Goal: Task Accomplishment & Management: Manage account settings

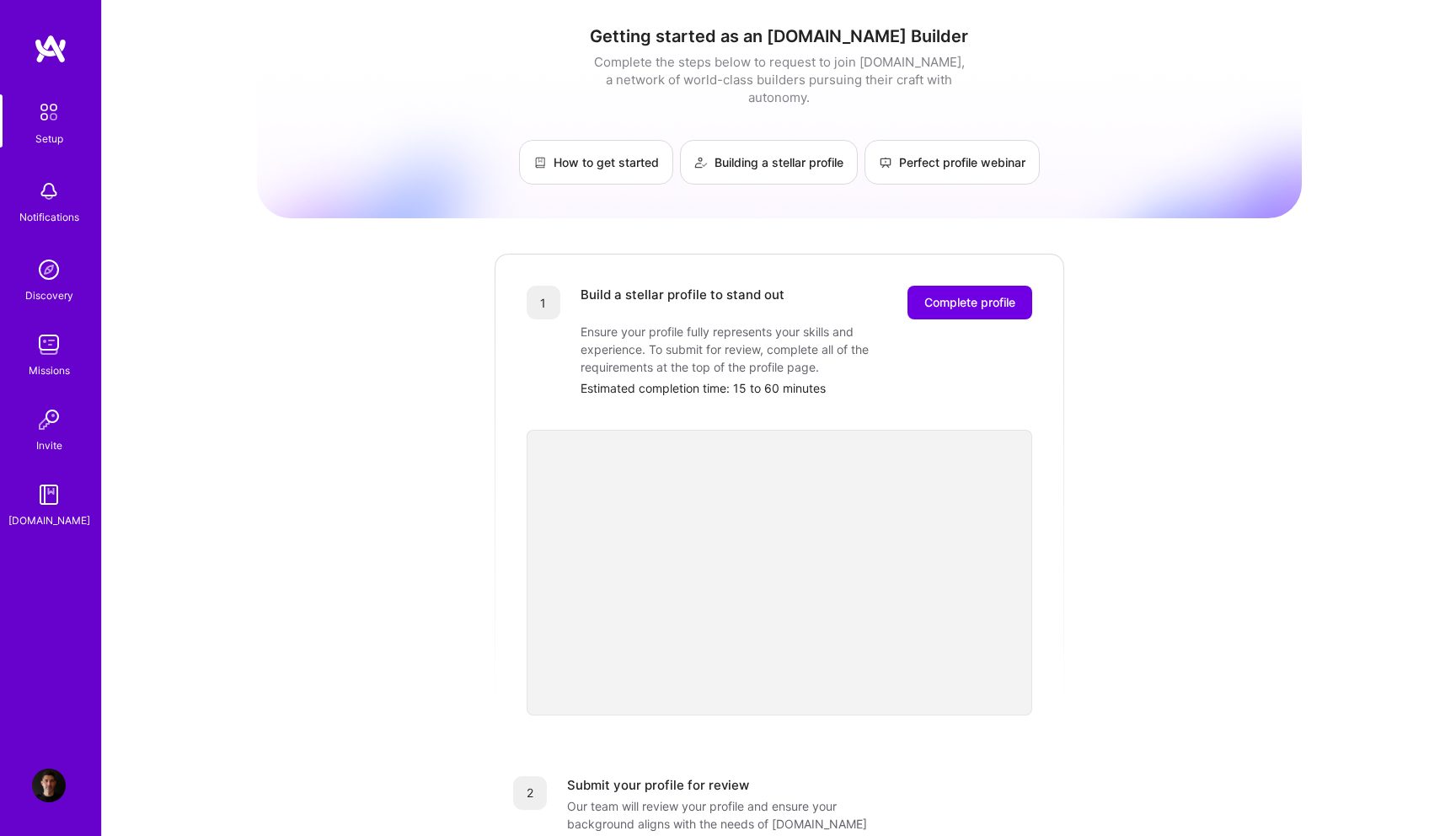
click at [43, 787] on img at bounding box center [49, 785] width 34 height 34
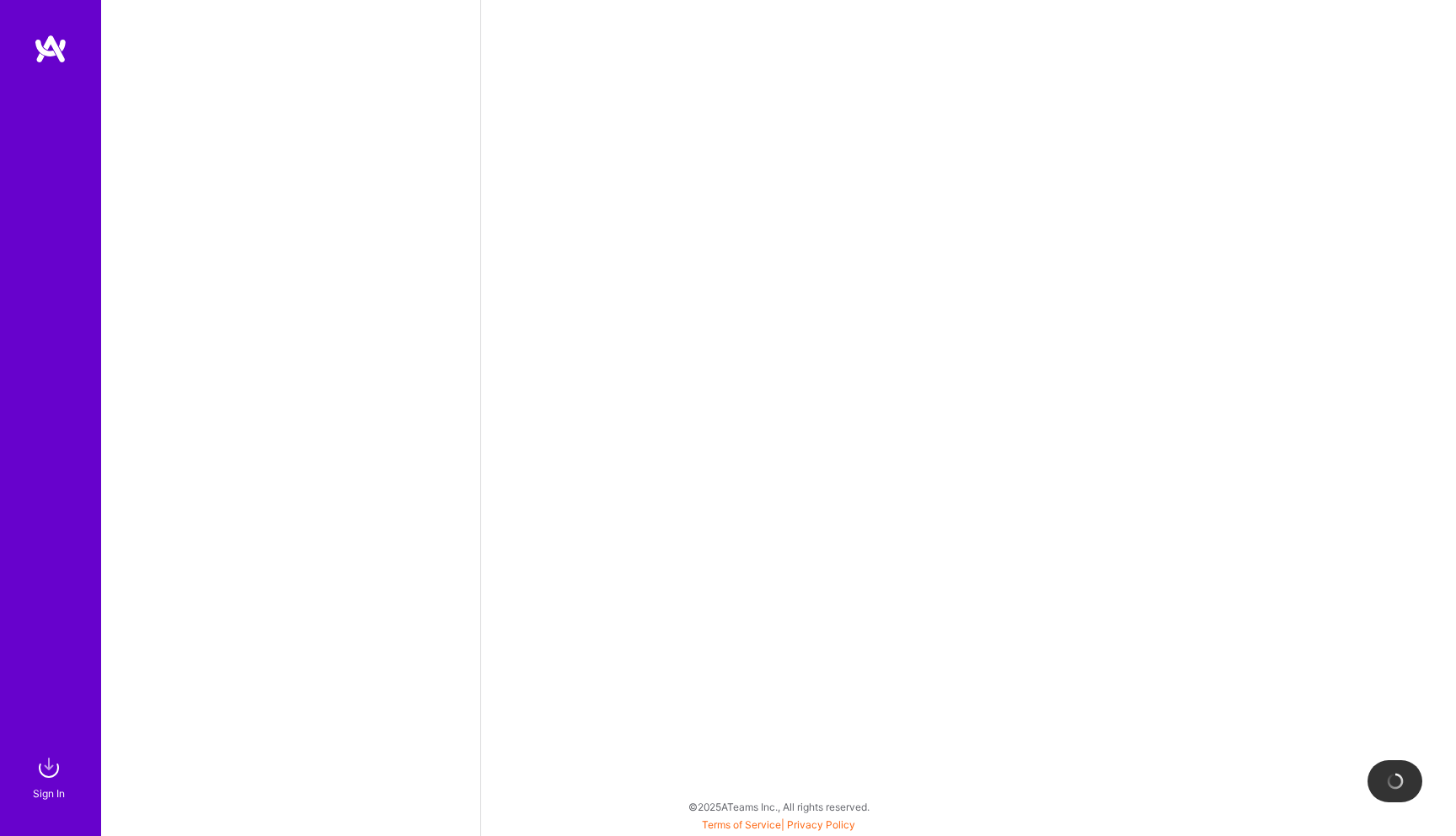
click at [1402, 776] on img at bounding box center [1395, 781] width 20 height 20
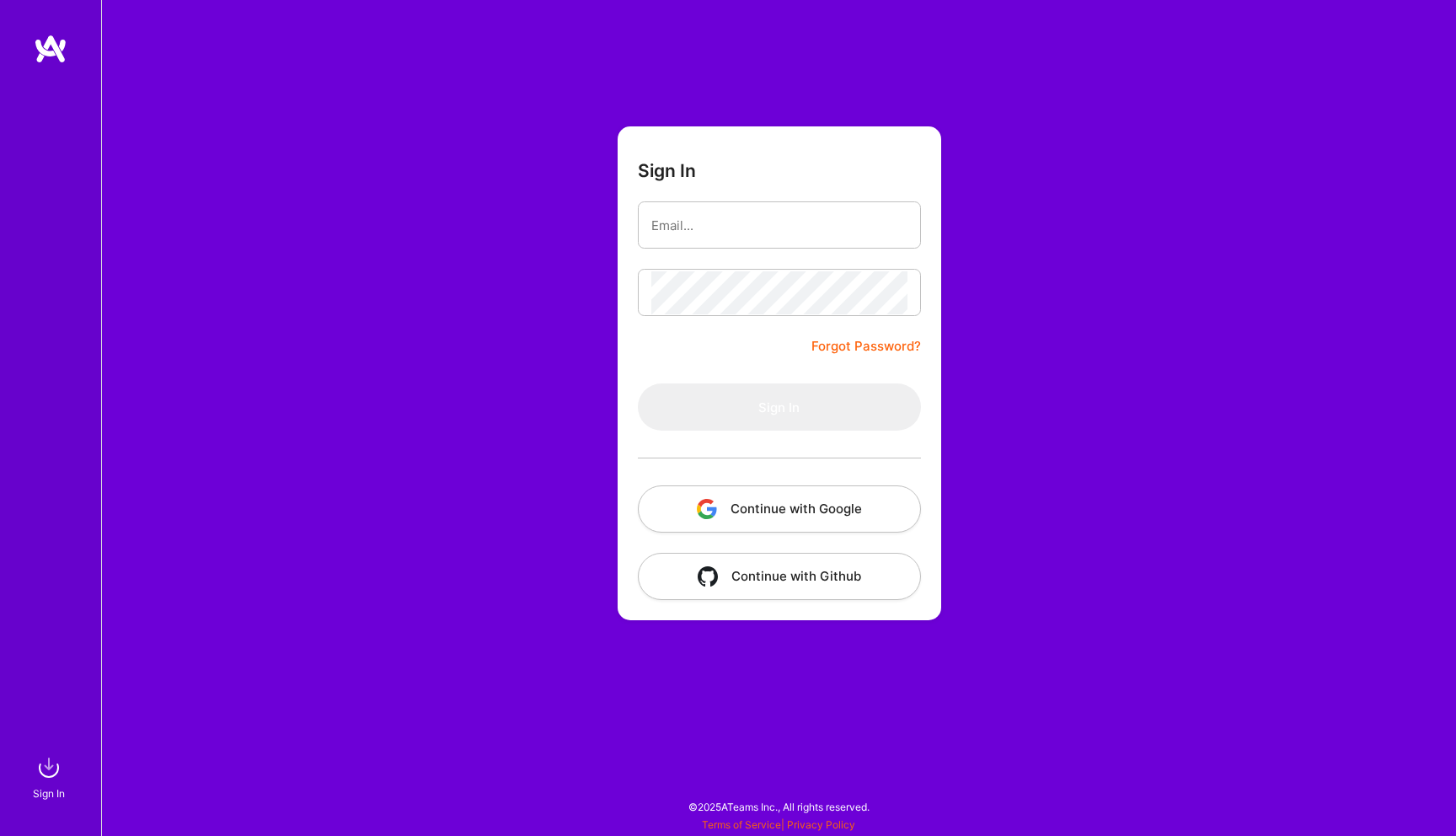
click at [827, 498] on button "Continue with Google" at bounding box center [779, 508] width 283 height 47
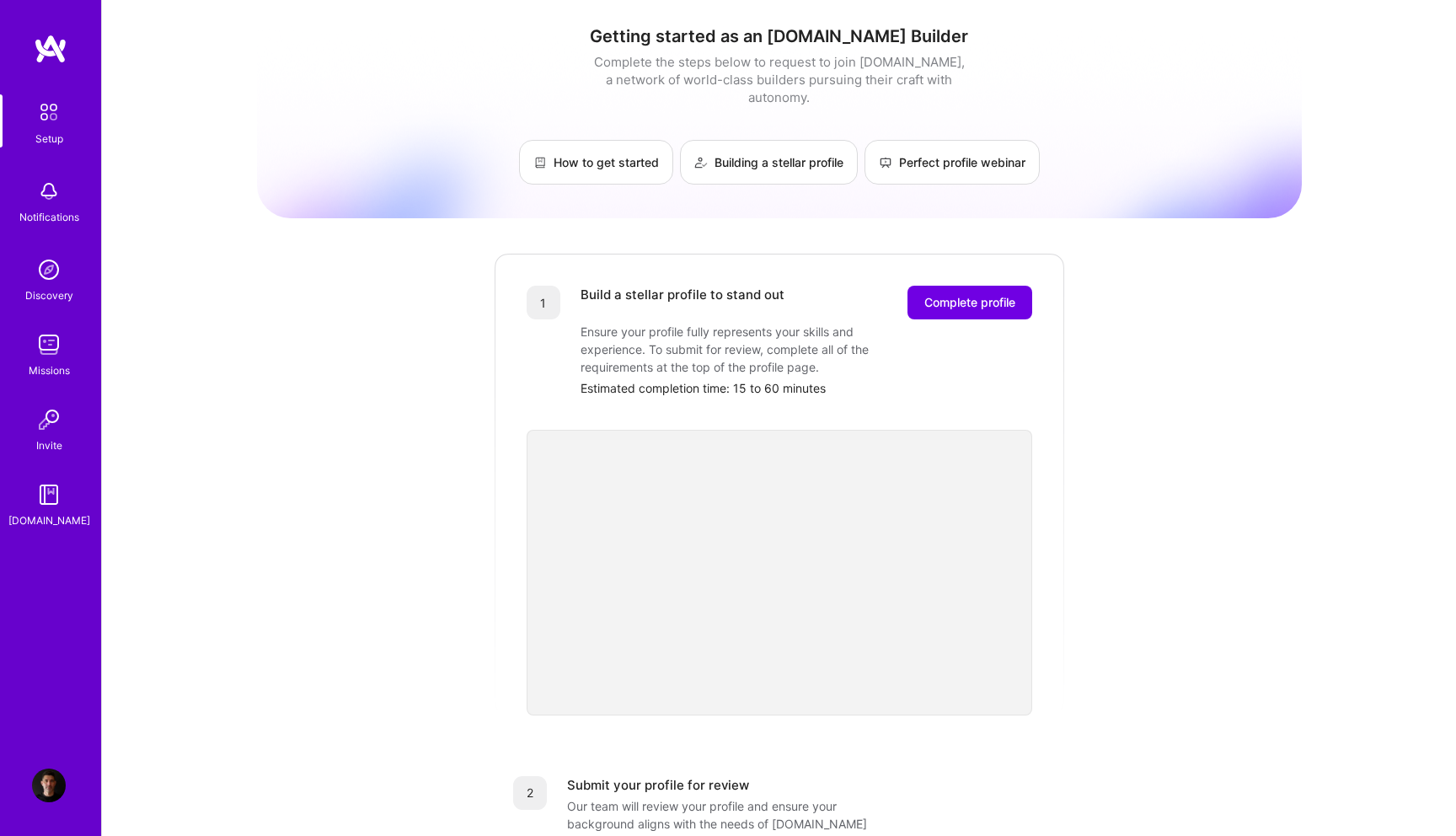
click at [47, 792] on img at bounding box center [49, 785] width 34 height 34
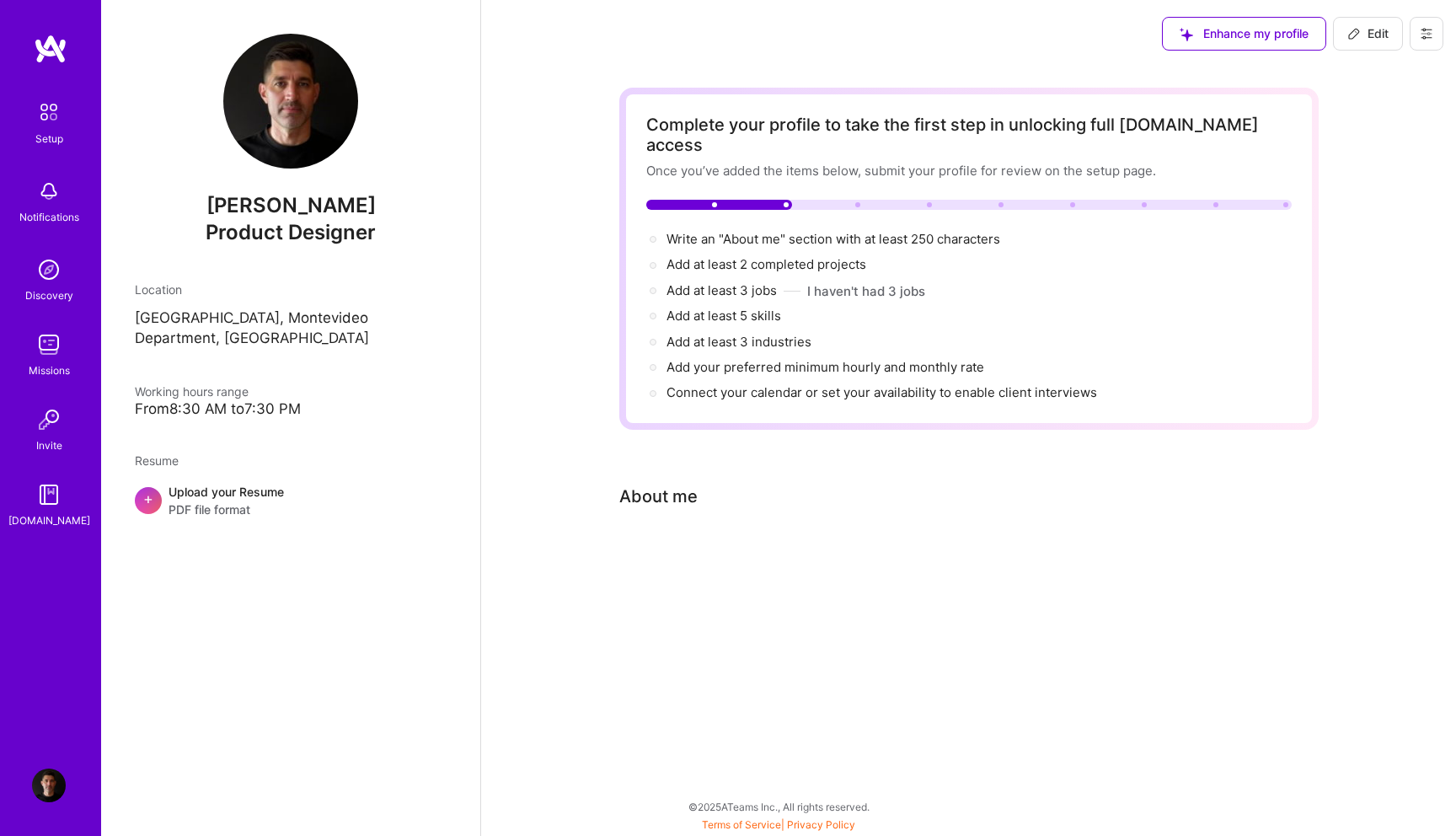
click at [1359, 35] on span "Edit" at bounding box center [1367, 33] width 41 height 17
select select "US"
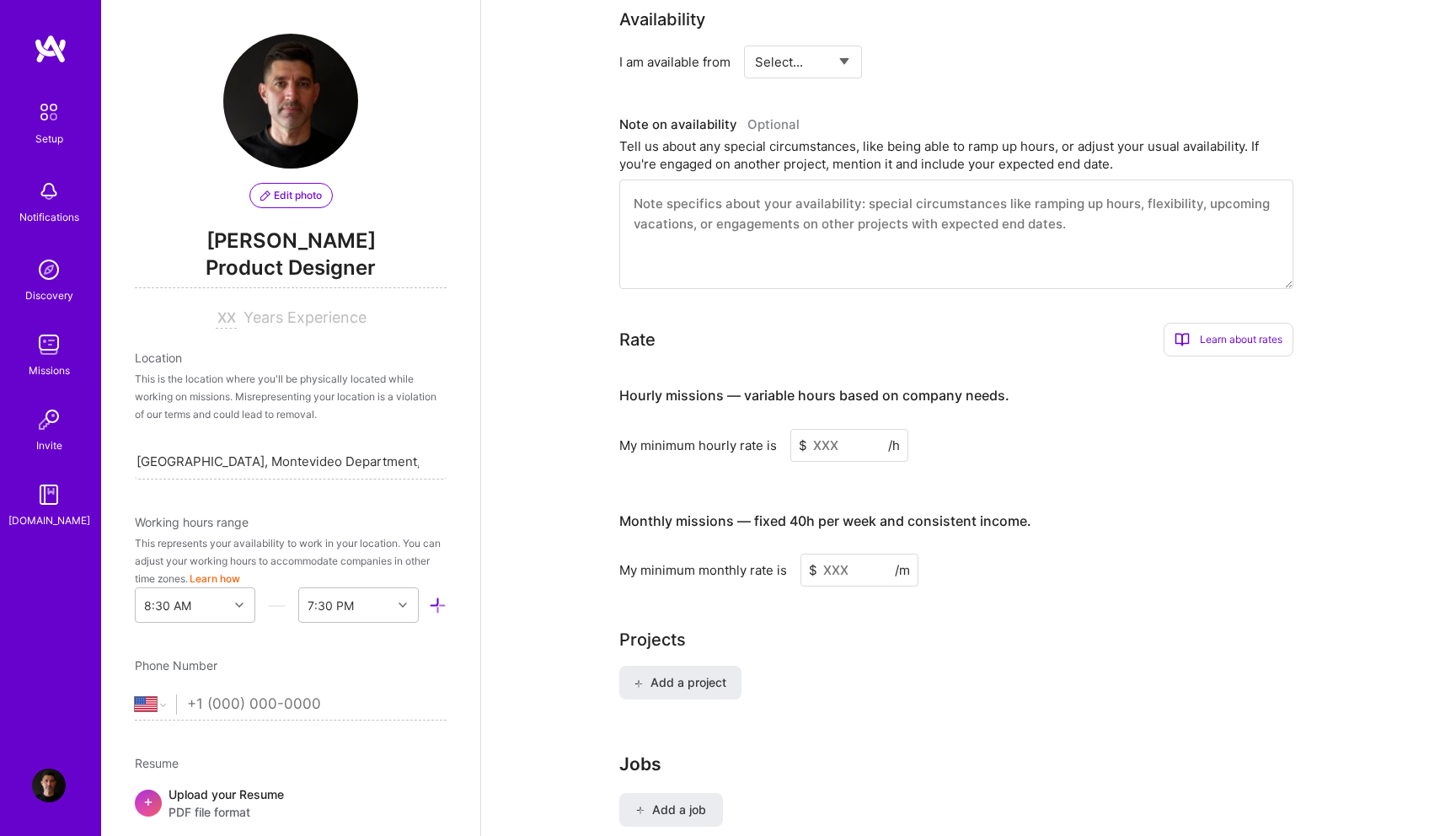
click at [302, 199] on span "Edit photo" at bounding box center [291, 195] width 62 height 15
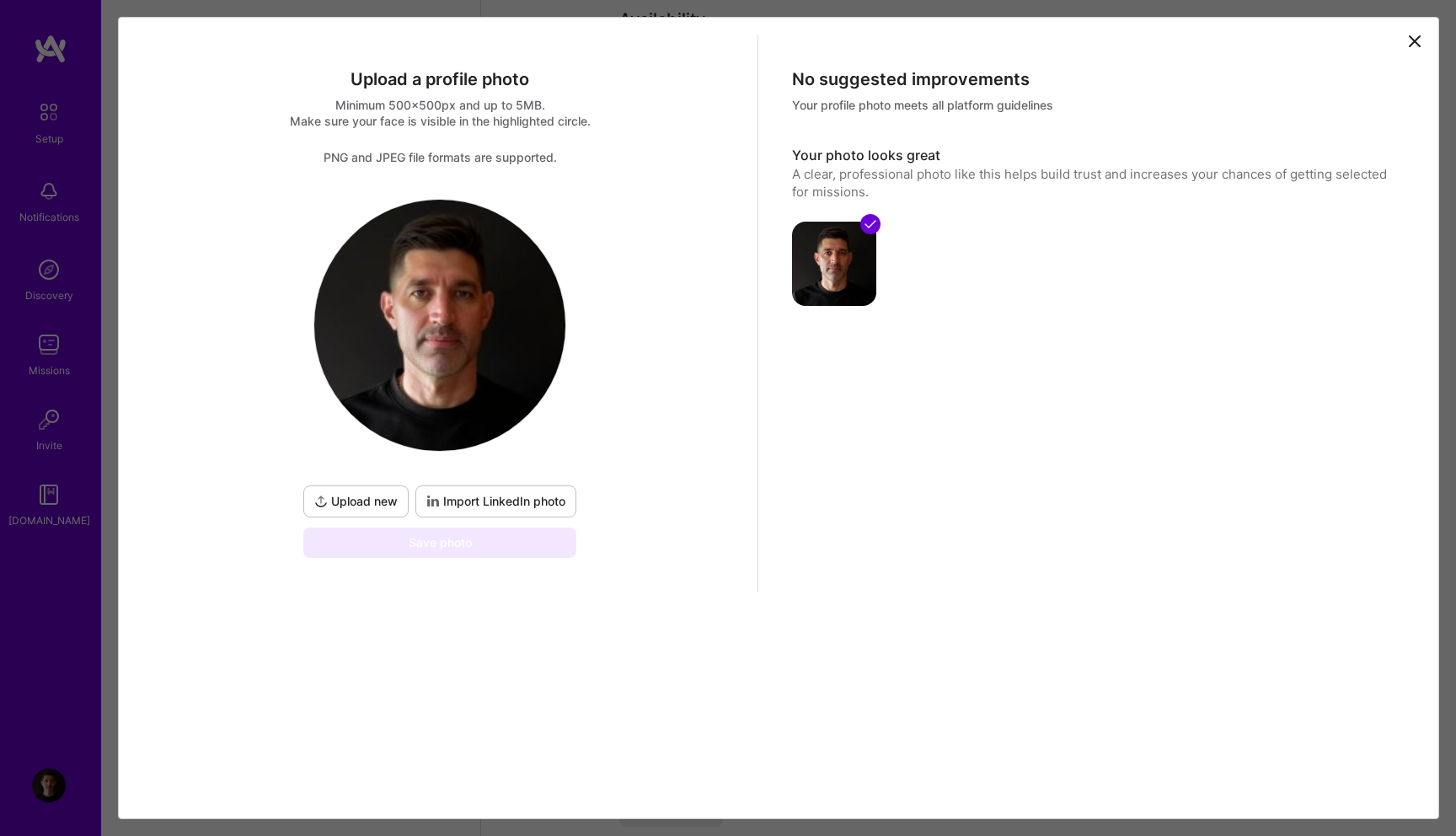
click at [429, 351] on img at bounding box center [439, 325] width 251 height 251
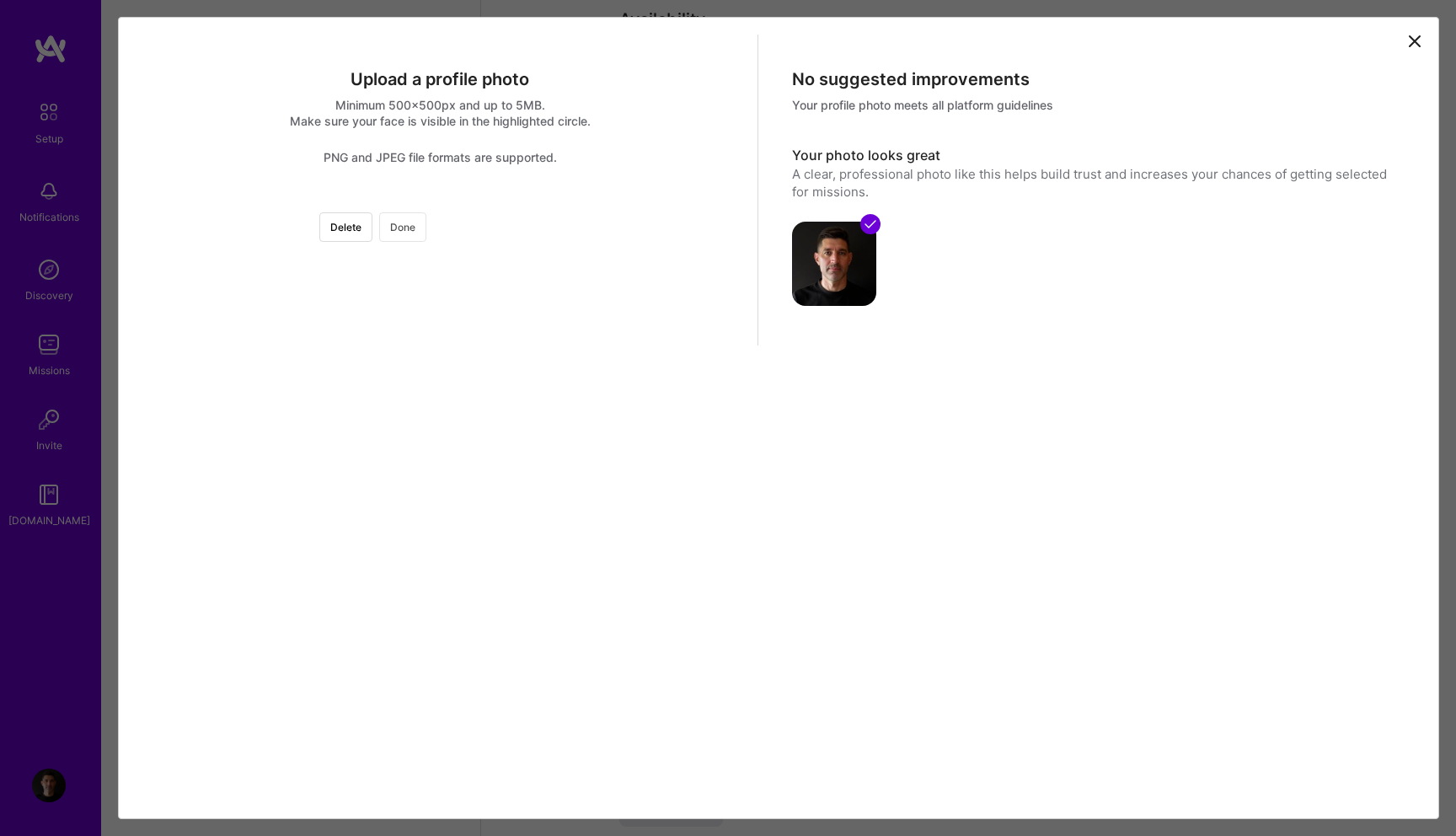
click at [427, 241] on button "Done" at bounding box center [402, 227] width 47 height 30
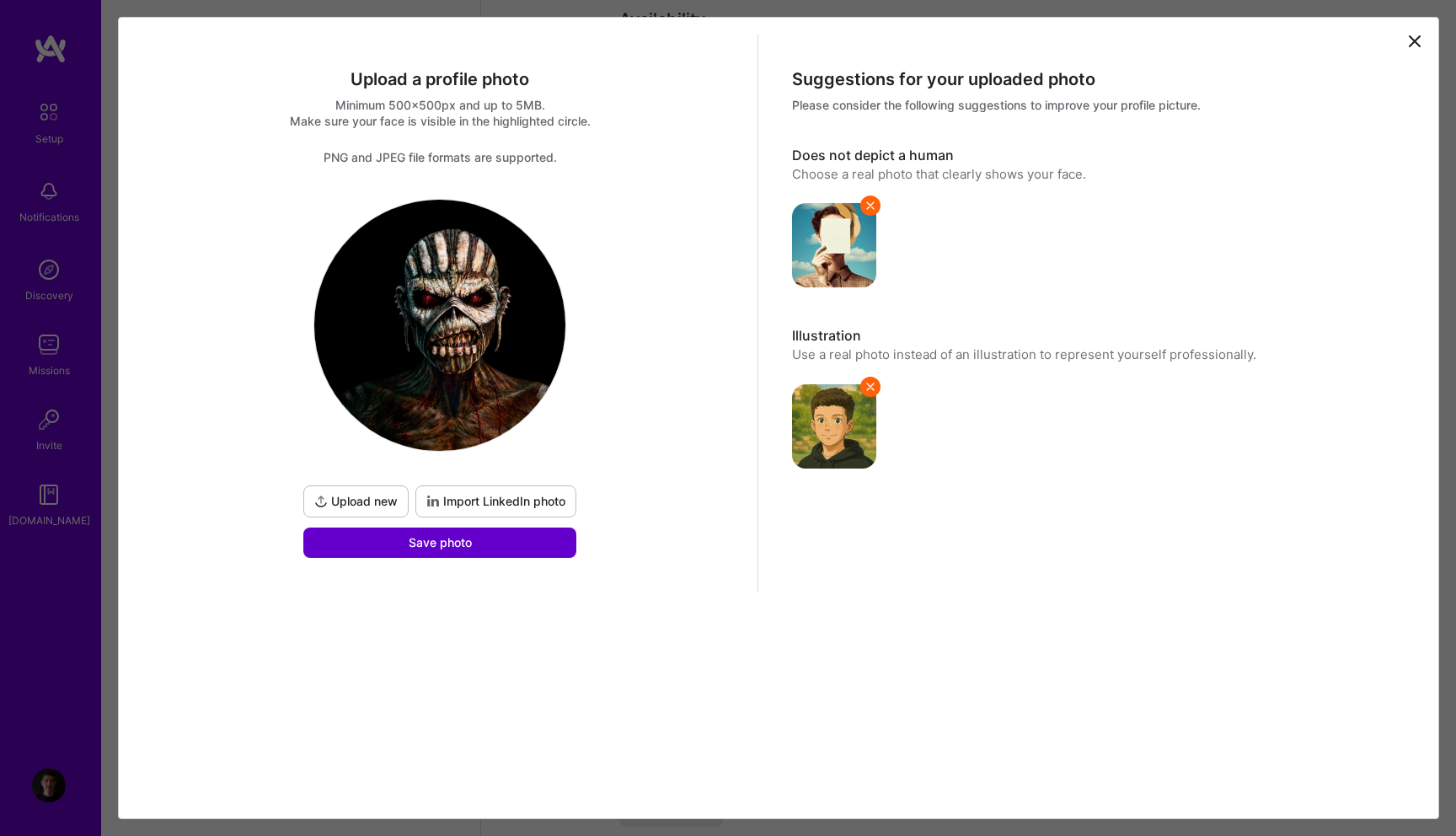
click at [506, 545] on button "Save photo" at bounding box center [439, 542] width 273 height 30
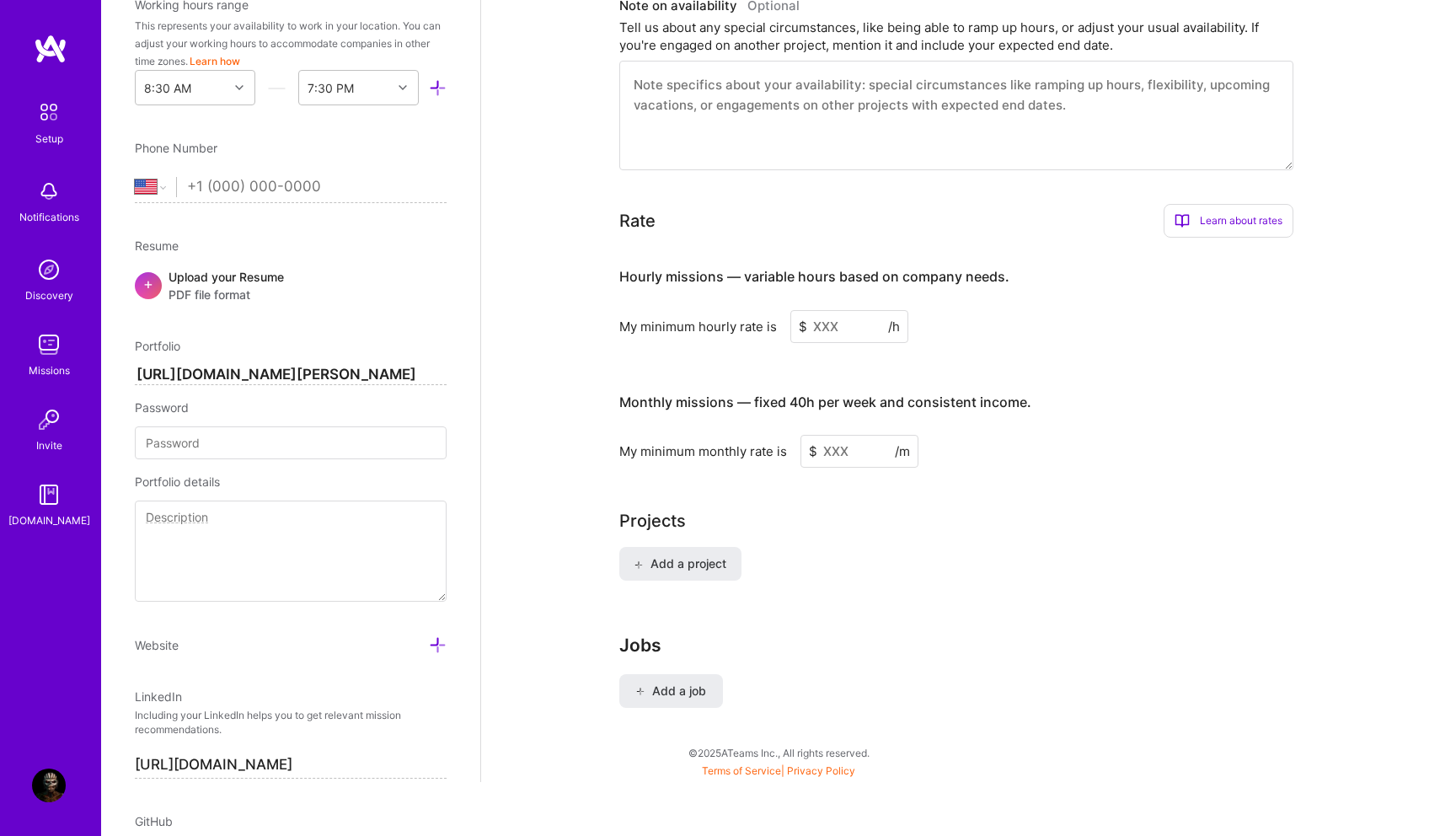
scroll to position [576, 0]
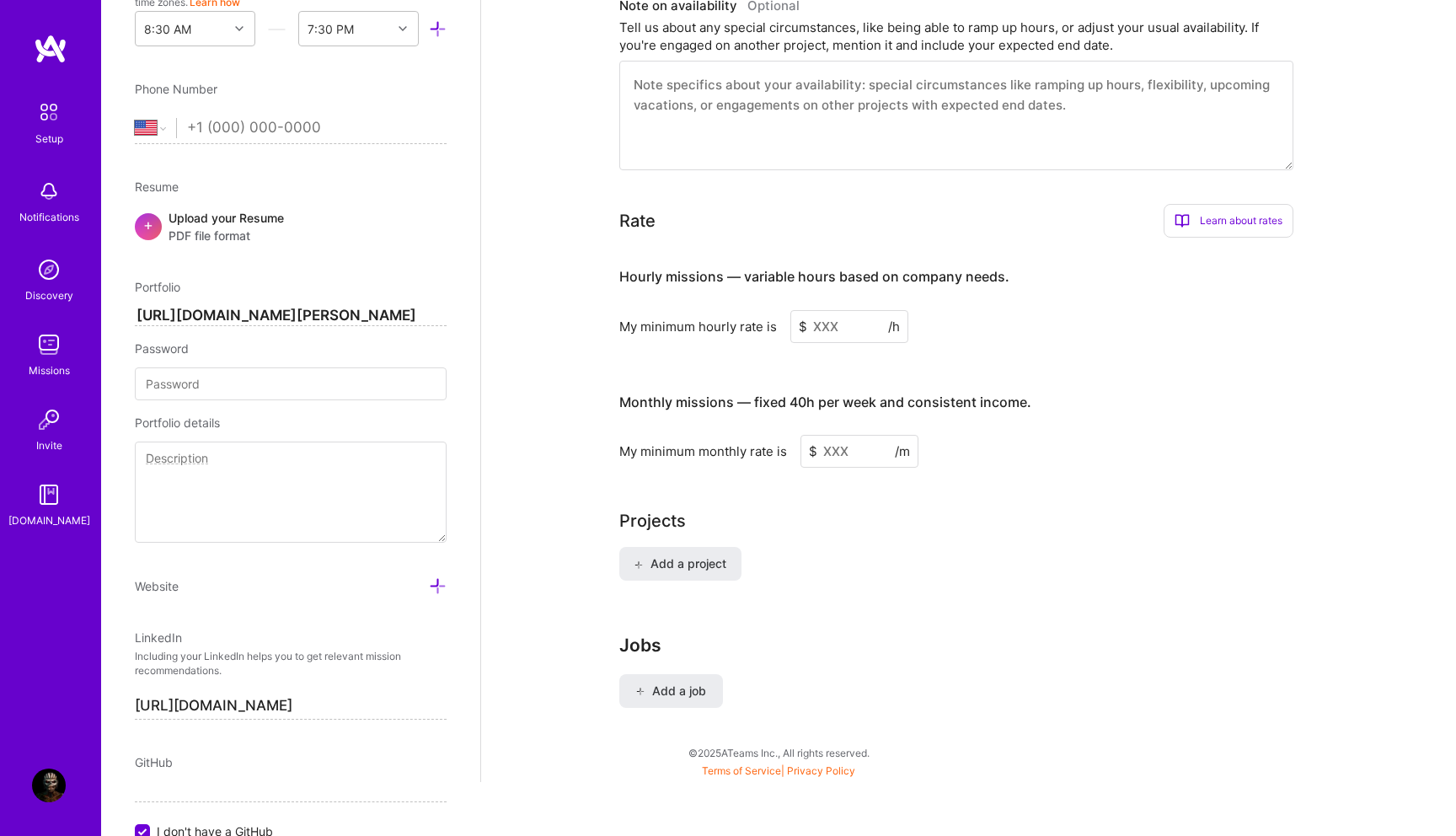
click at [454, 313] on div "Edit photo Andres Matonti Product Designer Years Experience Location This is th…" at bounding box center [290, 418] width 379 height 836
click at [419, 313] on input "https://www.figma.com/proto/osCMyBRnFFWuZqTZu6X3QV/Portfolio-Andres-Matonti?pag…" at bounding box center [290, 316] width 312 height 20
drag, startPoint x: 447, startPoint y: 312, endPoint x: 282, endPoint y: 302, distance: 165.3
click at [282, 302] on div "Edit photo Andres Matonti Product Designer Years Experience Location This is th…" at bounding box center [290, 418] width 379 height 836
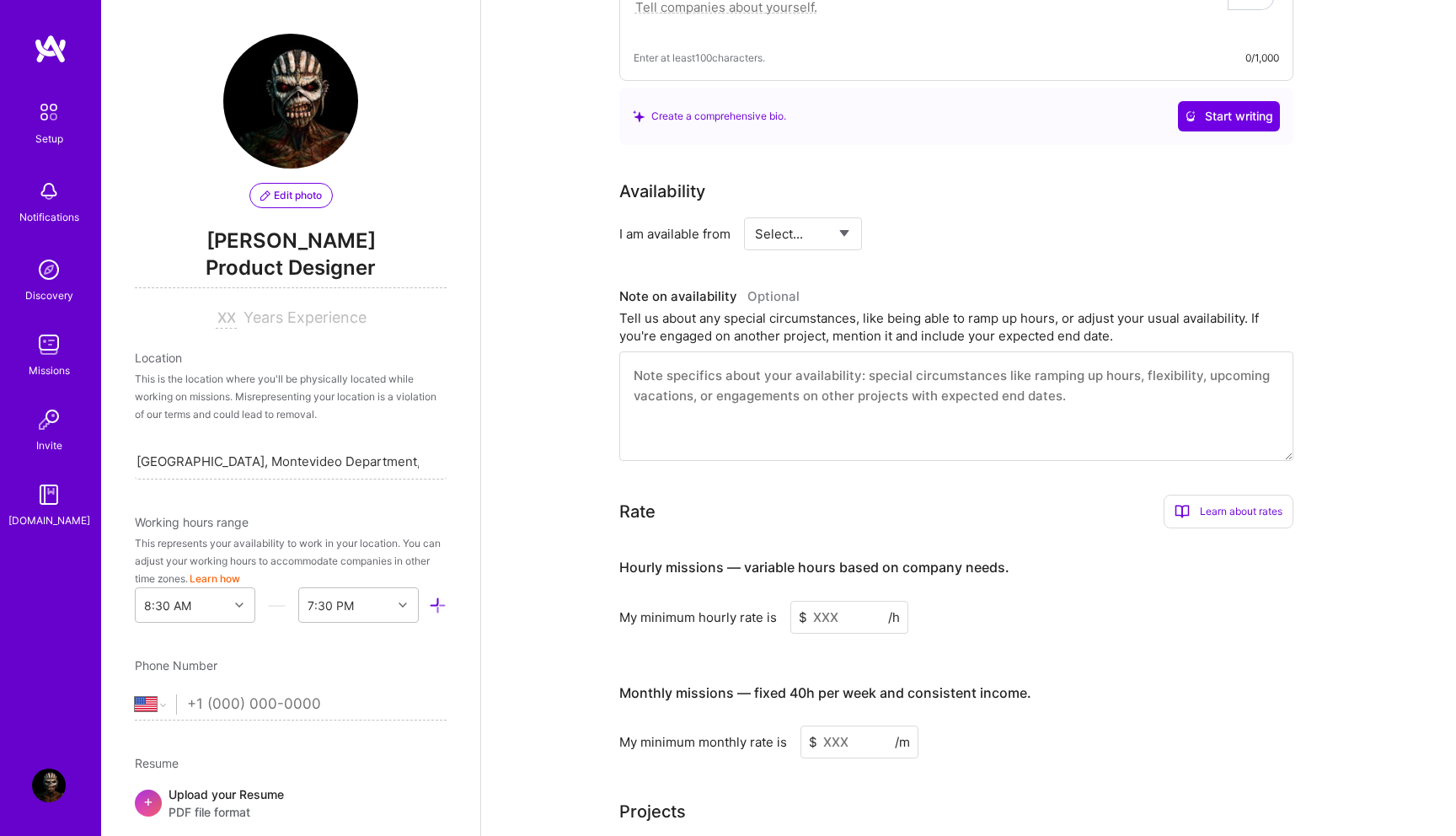
scroll to position [0, 0]
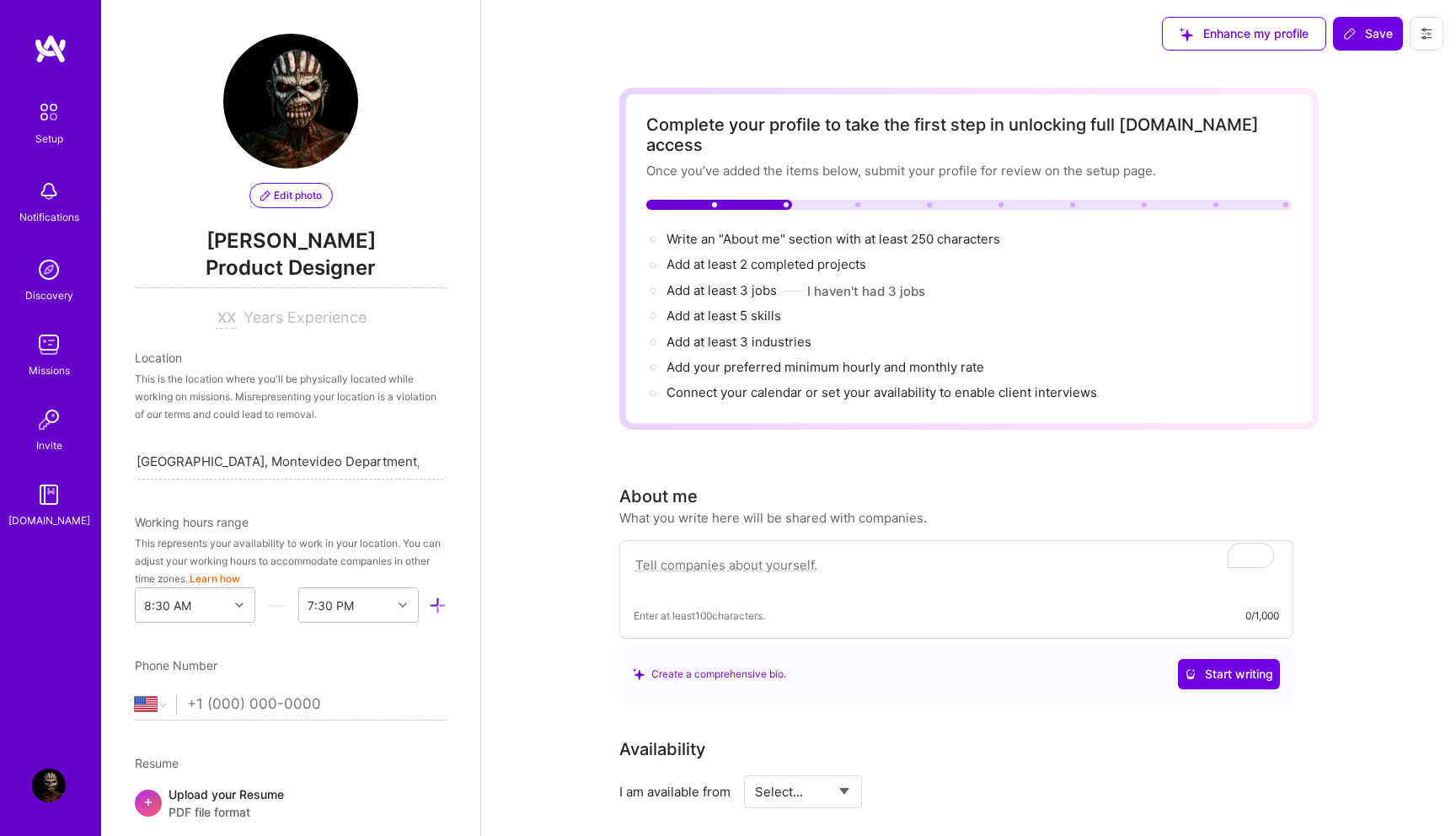
click at [1413, 38] on button at bounding box center [1426, 34] width 34 height 34
click at [1419, 59] on button "Settings" at bounding box center [1379, 72] width 127 height 43
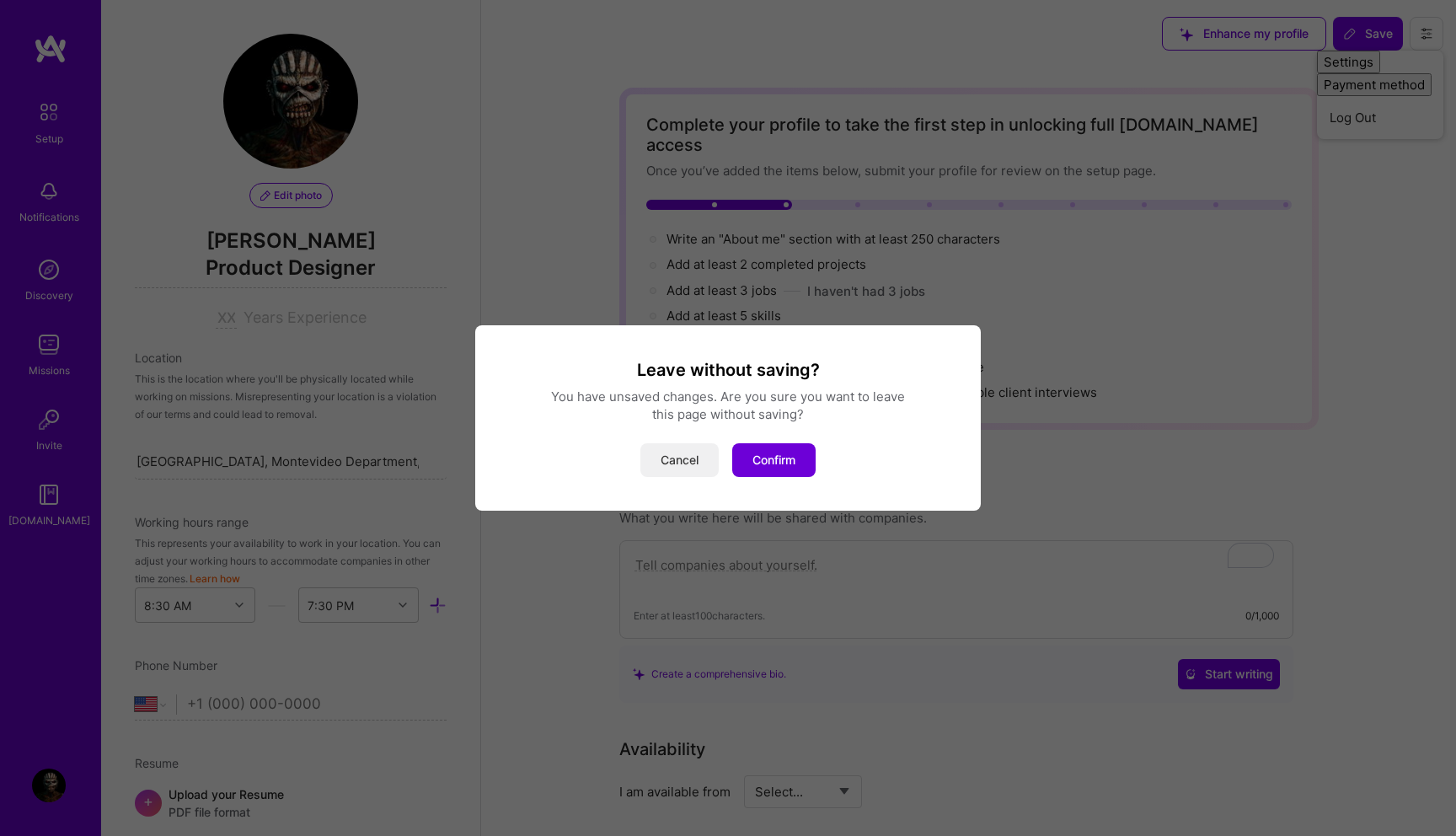
click at [682, 466] on button "Cancel" at bounding box center [679, 460] width 79 height 34
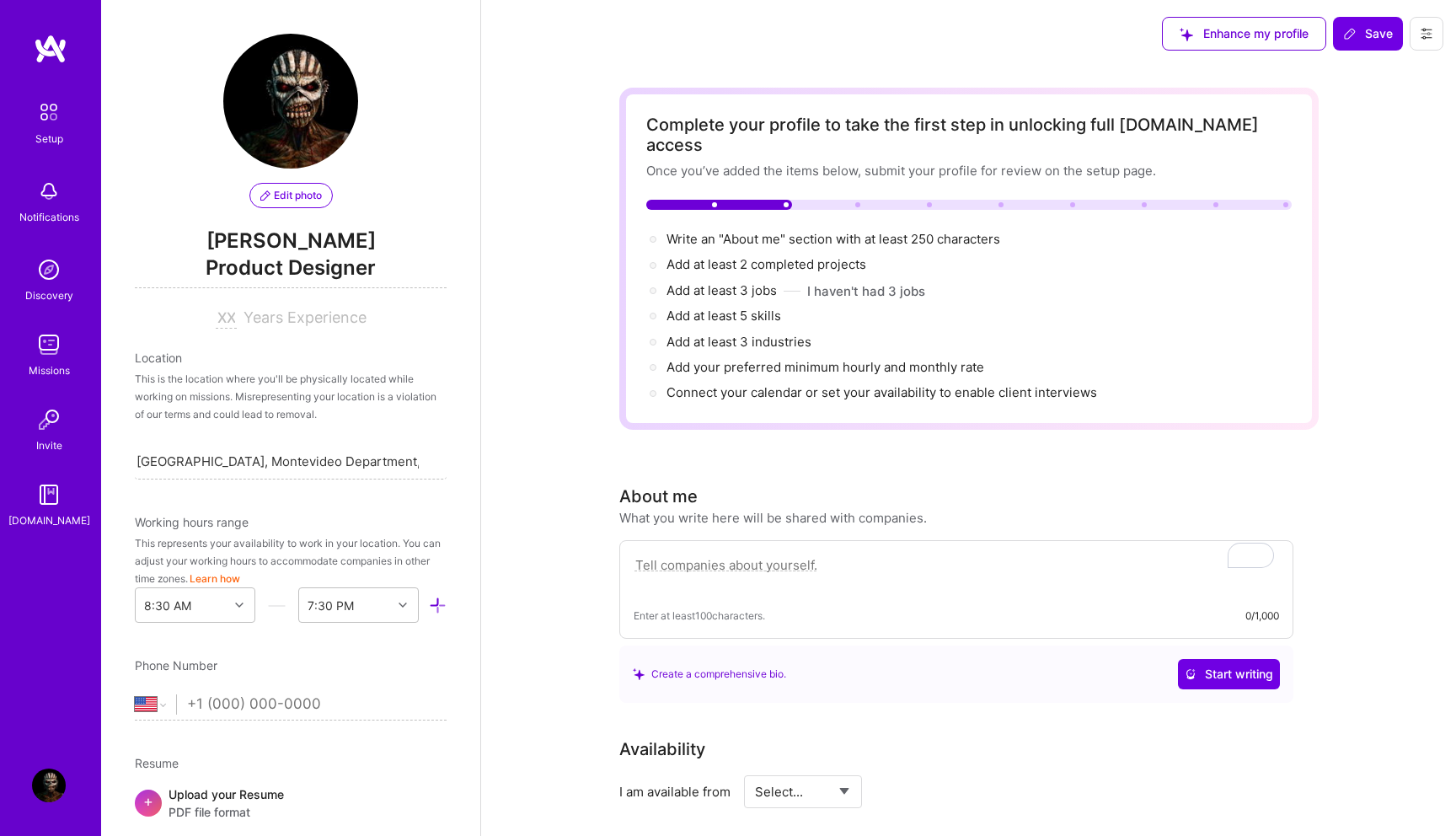
click at [1434, 39] on button at bounding box center [1426, 34] width 34 height 34
click at [1395, 289] on div "Complete your profile to take the first step in unlocking full A.Team access On…" at bounding box center [969, 849] width 975 height 1562
click at [53, 120] on img at bounding box center [49, 113] width 36 height 36
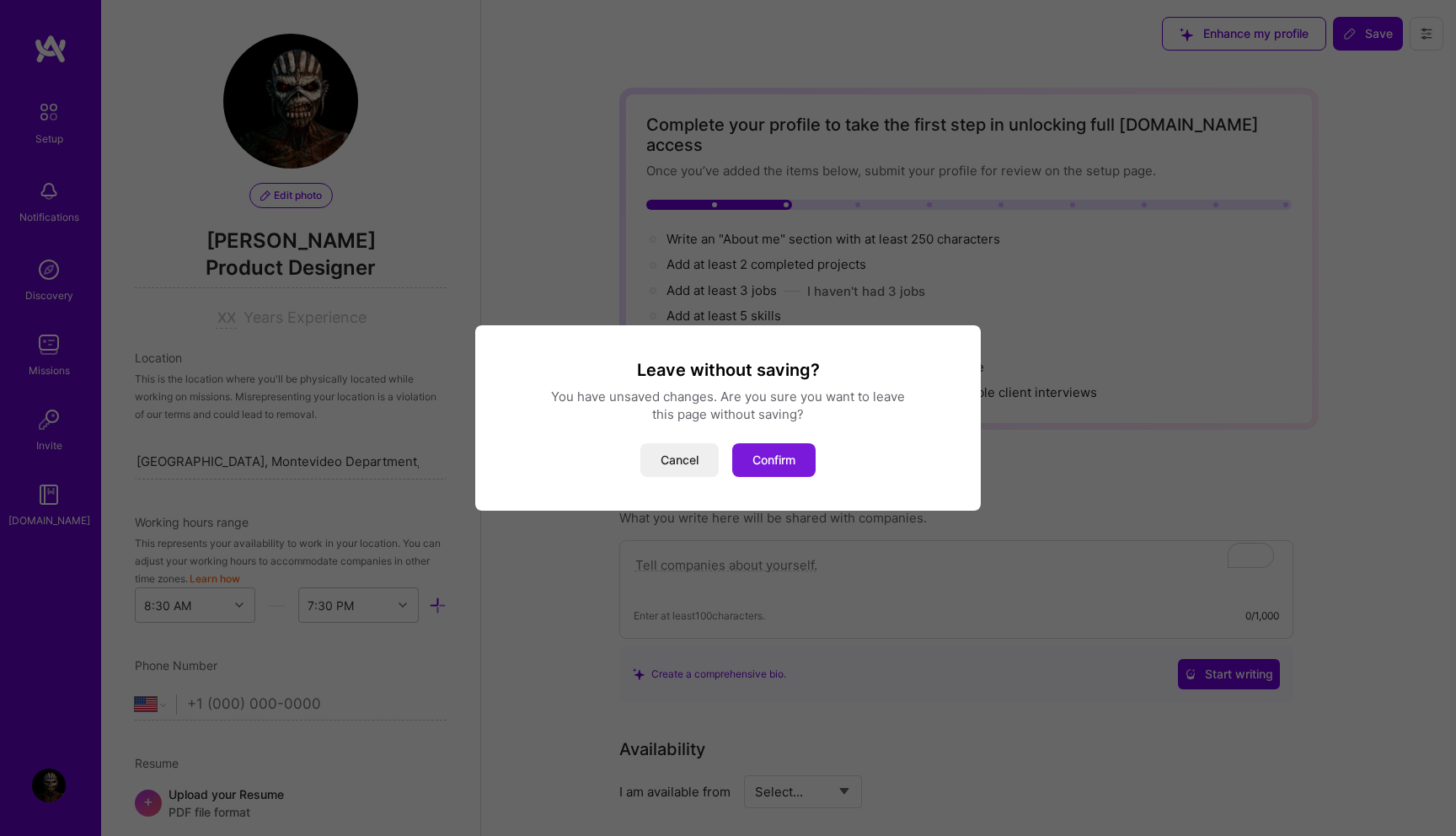
click at [782, 471] on button "Confirm" at bounding box center [774, 460] width 84 height 34
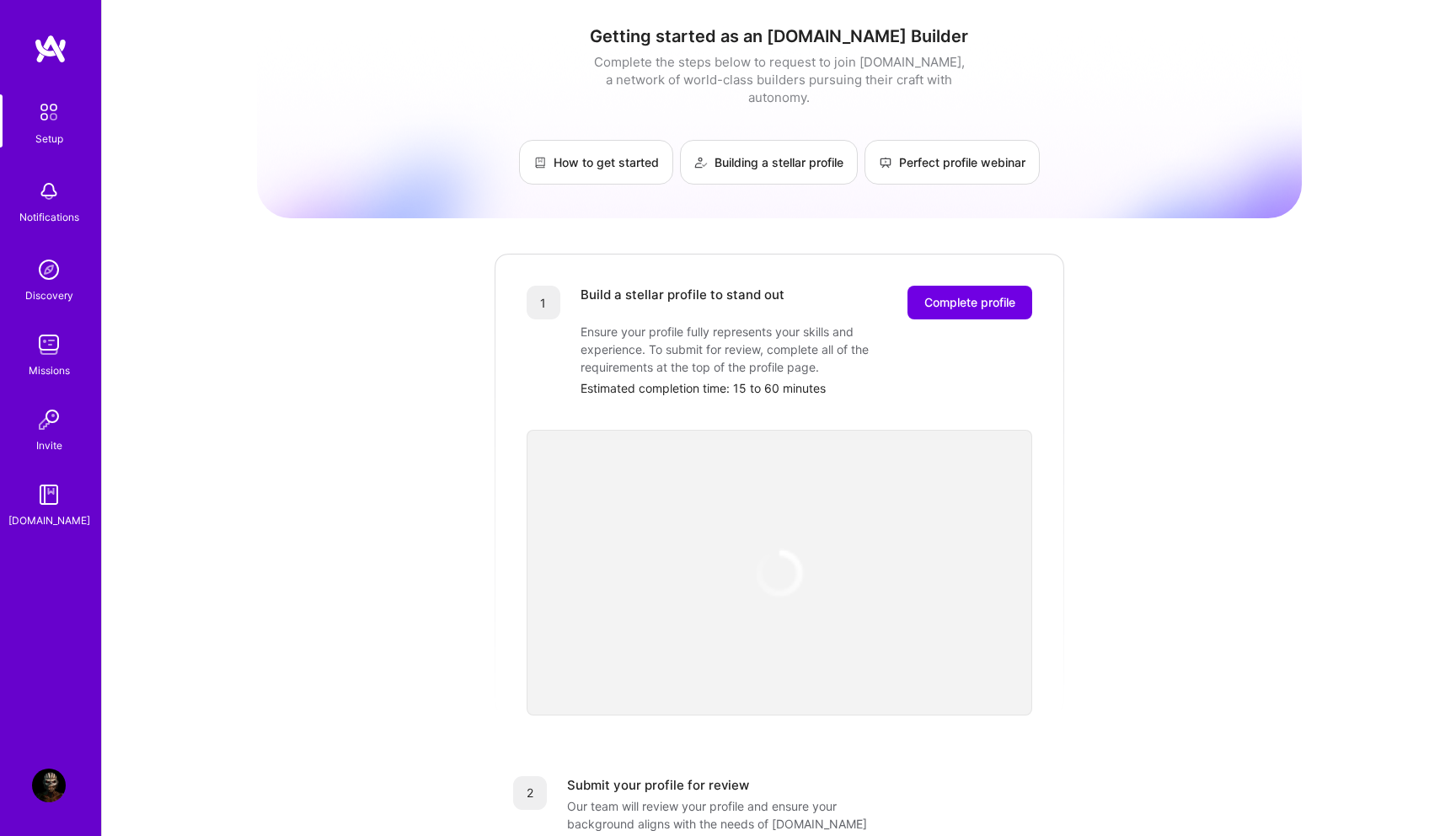
scroll to position [444, 0]
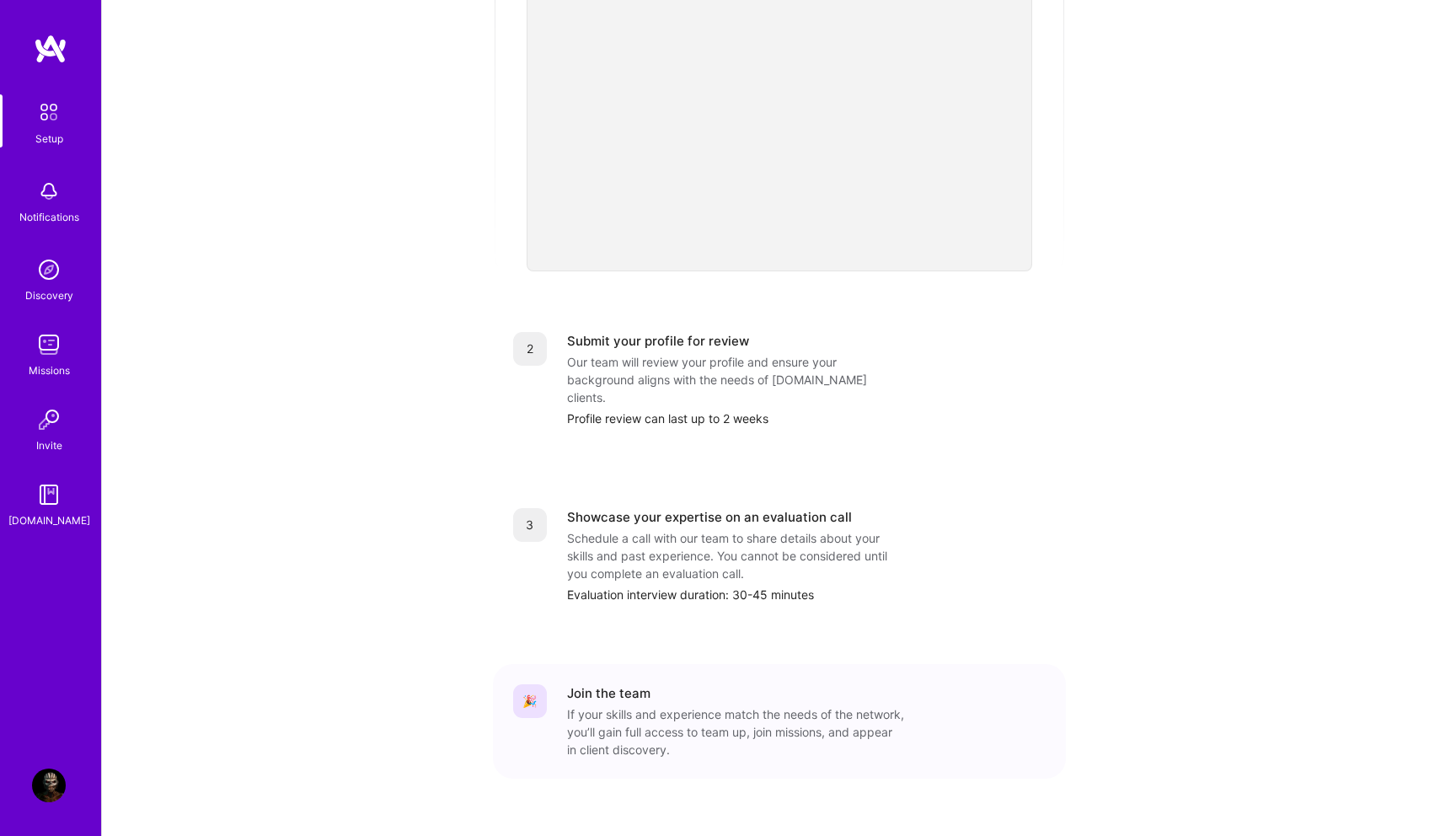
click at [46, 119] on img at bounding box center [49, 113] width 36 height 36
click at [36, 104] on img at bounding box center [49, 113] width 36 height 36
click at [41, 119] on img at bounding box center [49, 113] width 36 height 36
click at [48, 195] on img at bounding box center [49, 191] width 34 height 34
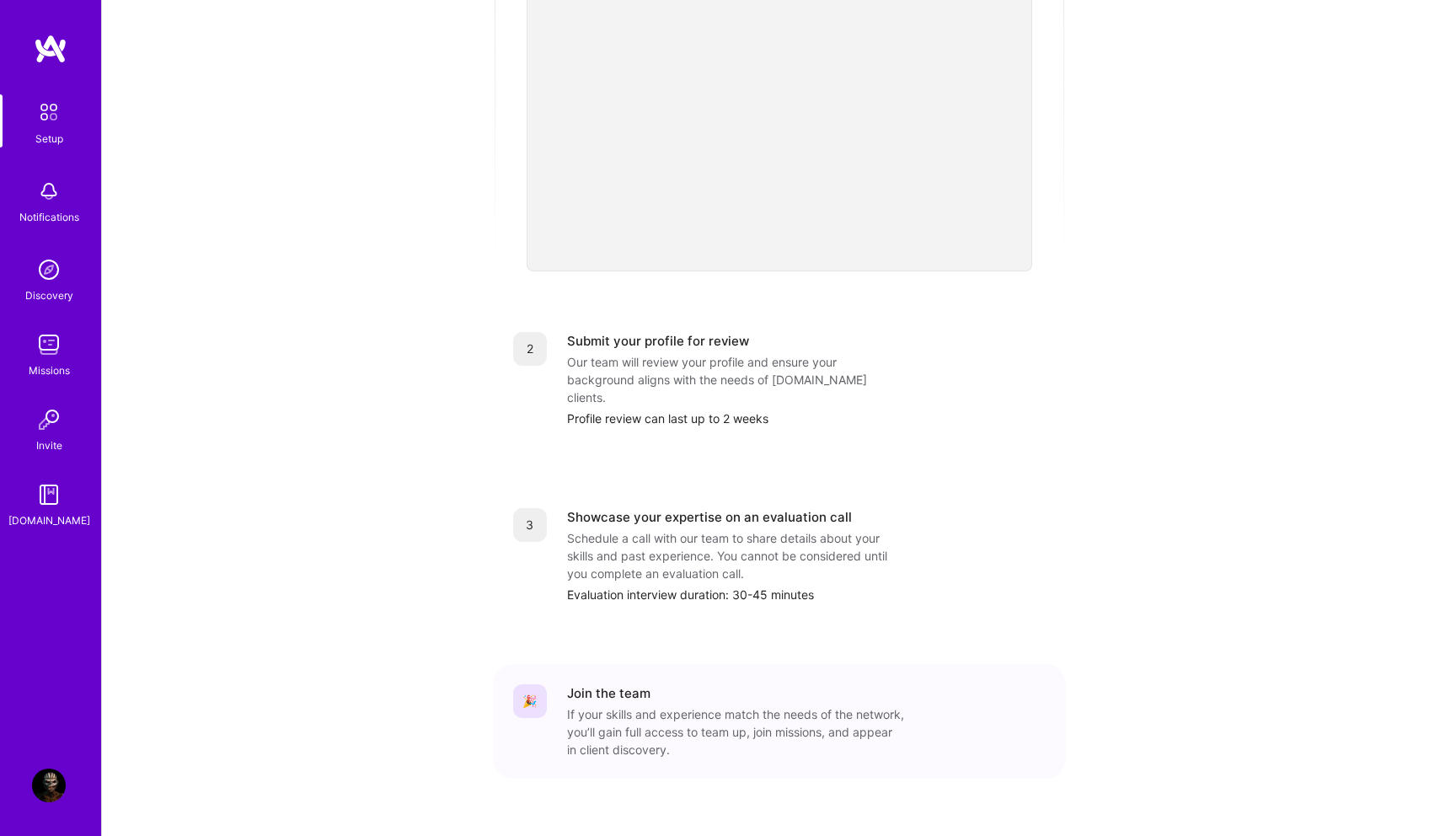
click at [59, 220] on div "Setup Notifications Discovery Missions Invite A.Guide" at bounding box center [50, 312] width 101 height 434
click at [61, 282] on img at bounding box center [49, 270] width 34 height 34
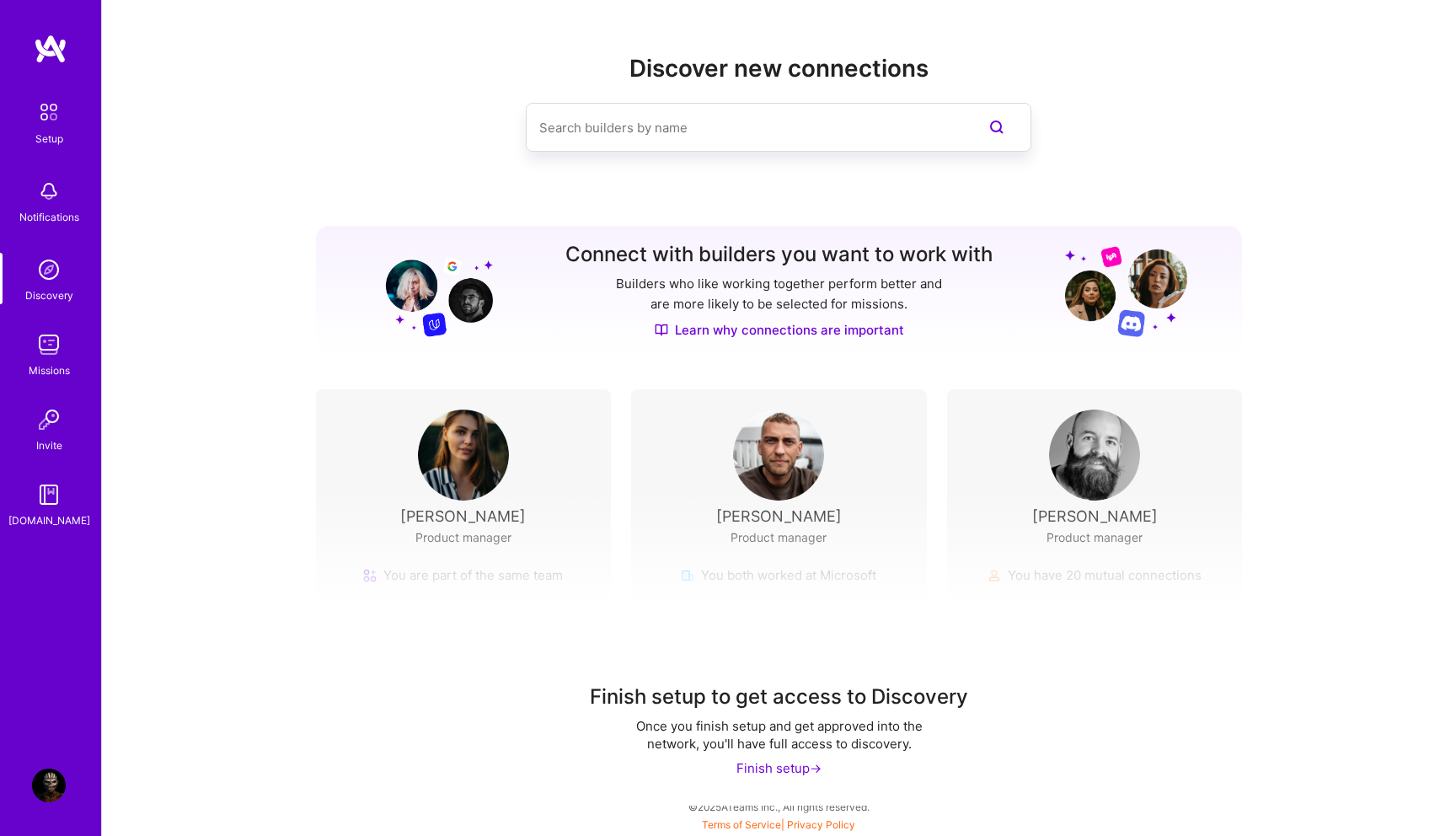
click at [46, 343] on img at bounding box center [49, 345] width 34 height 34
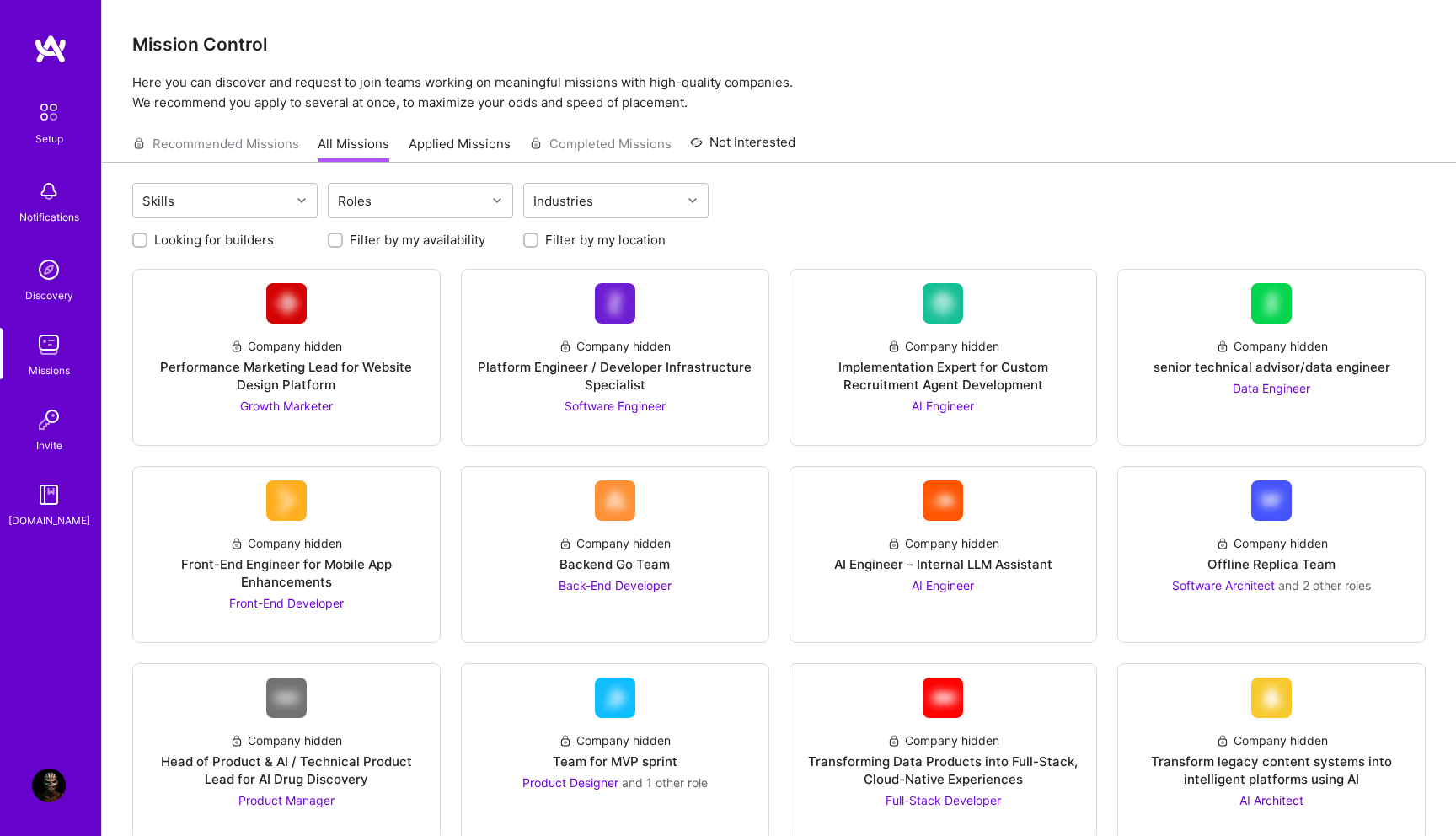
click at [52, 417] on img at bounding box center [49, 419] width 34 height 34
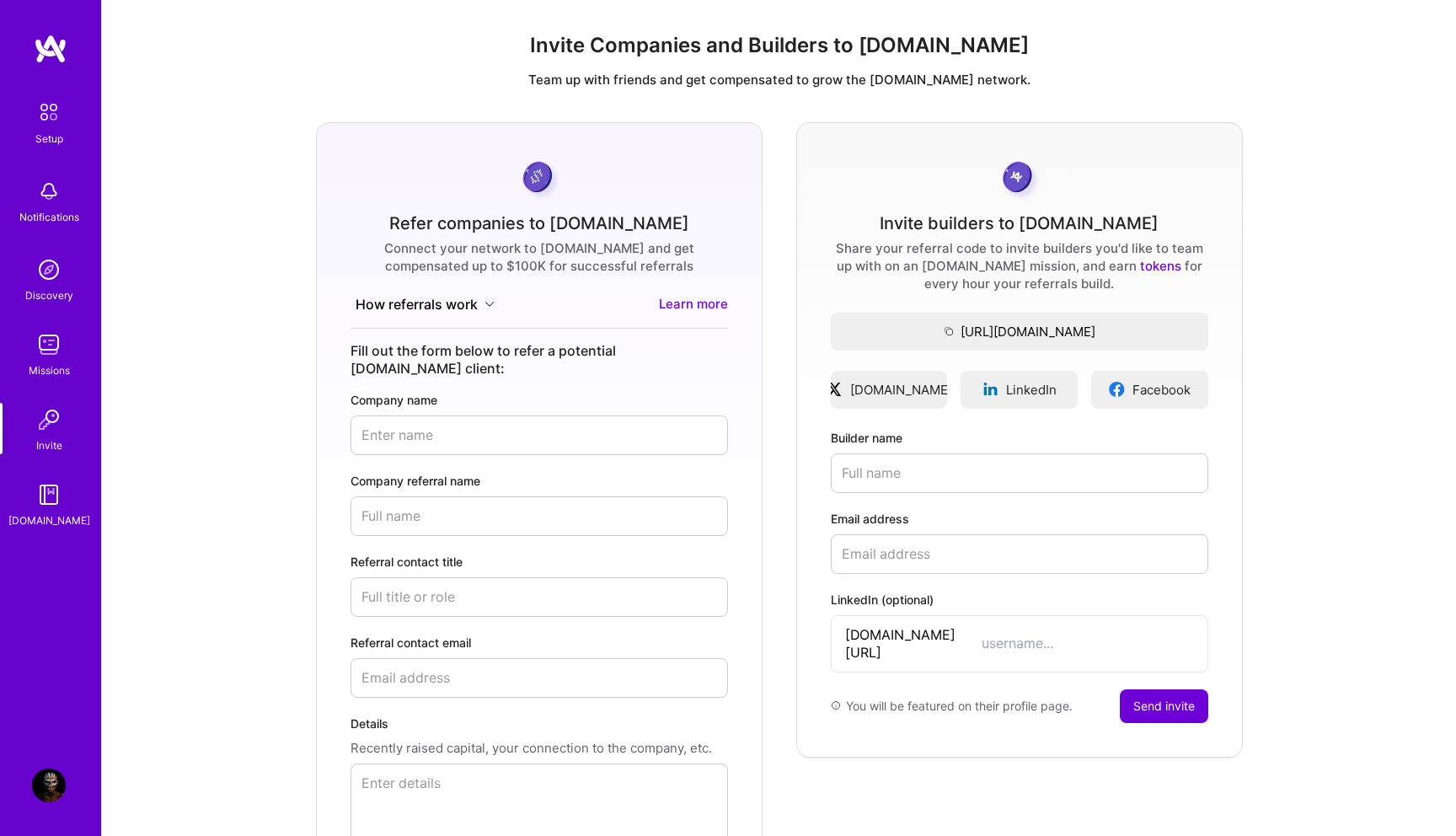
scroll to position [167, 0]
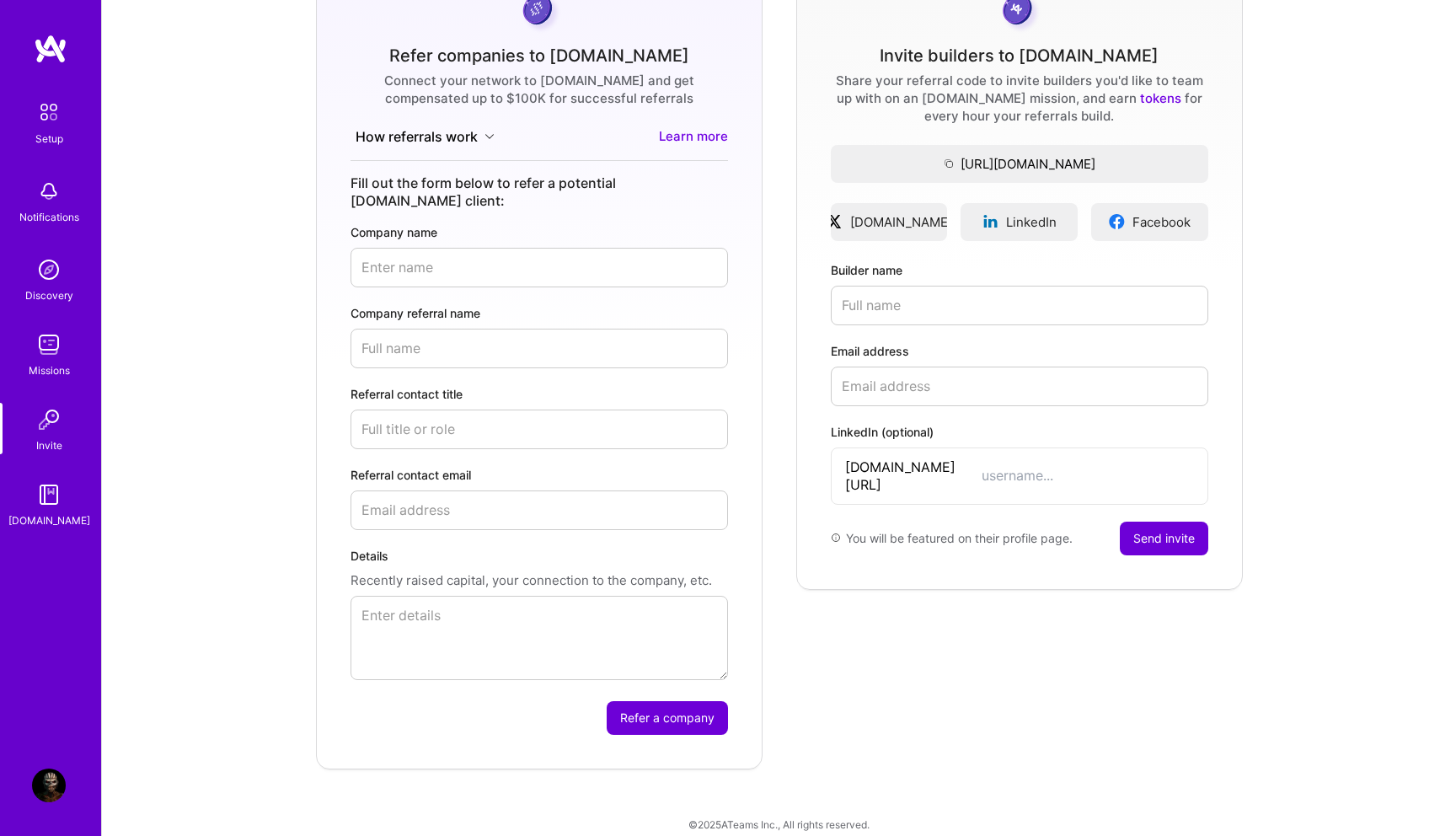
click at [54, 496] on img at bounding box center [49, 494] width 34 height 34
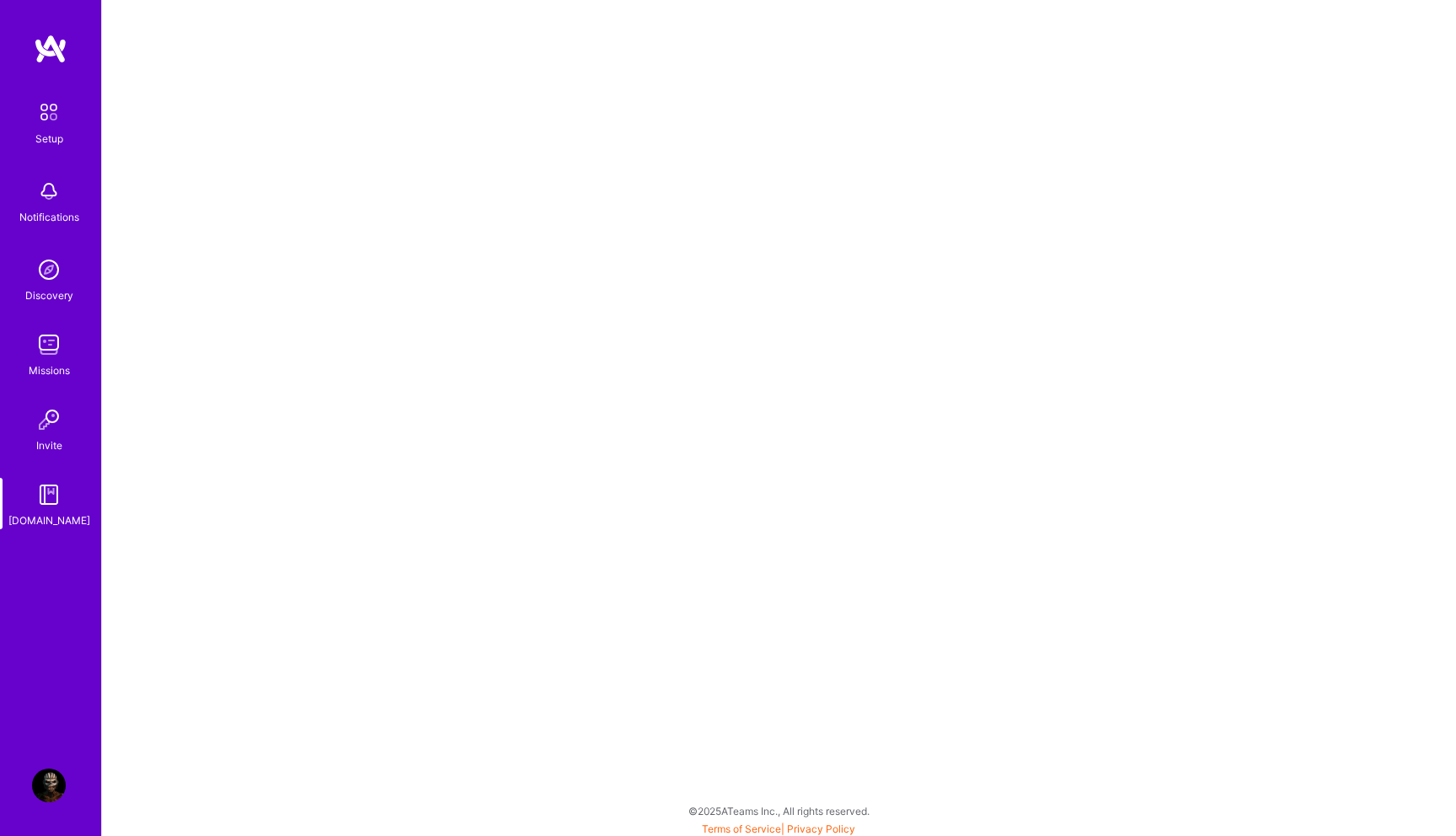
click at [53, 783] on img at bounding box center [49, 785] width 34 height 34
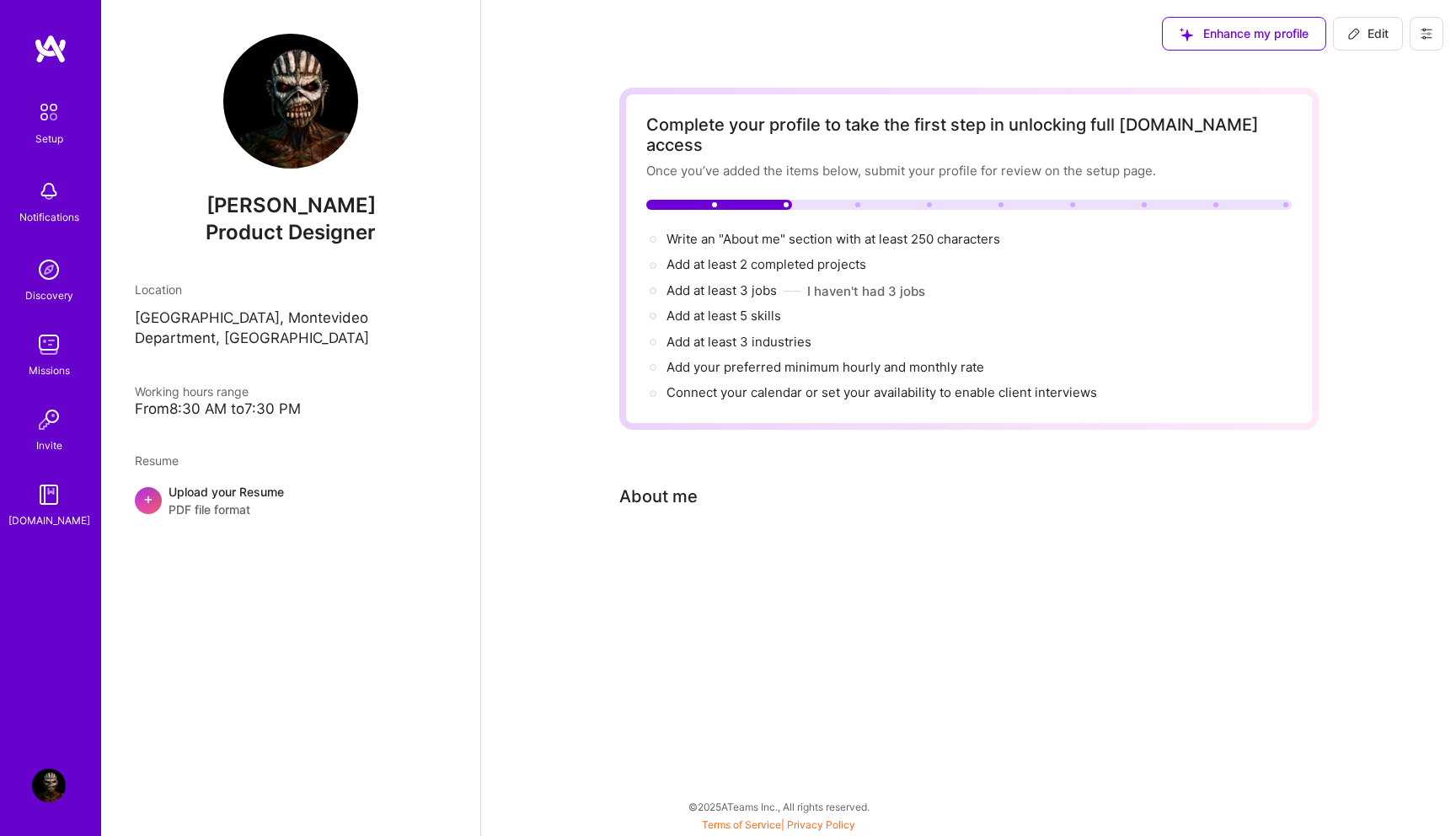
click at [1386, 43] on button "Edit" at bounding box center [1367, 34] width 70 height 34
select select "US"
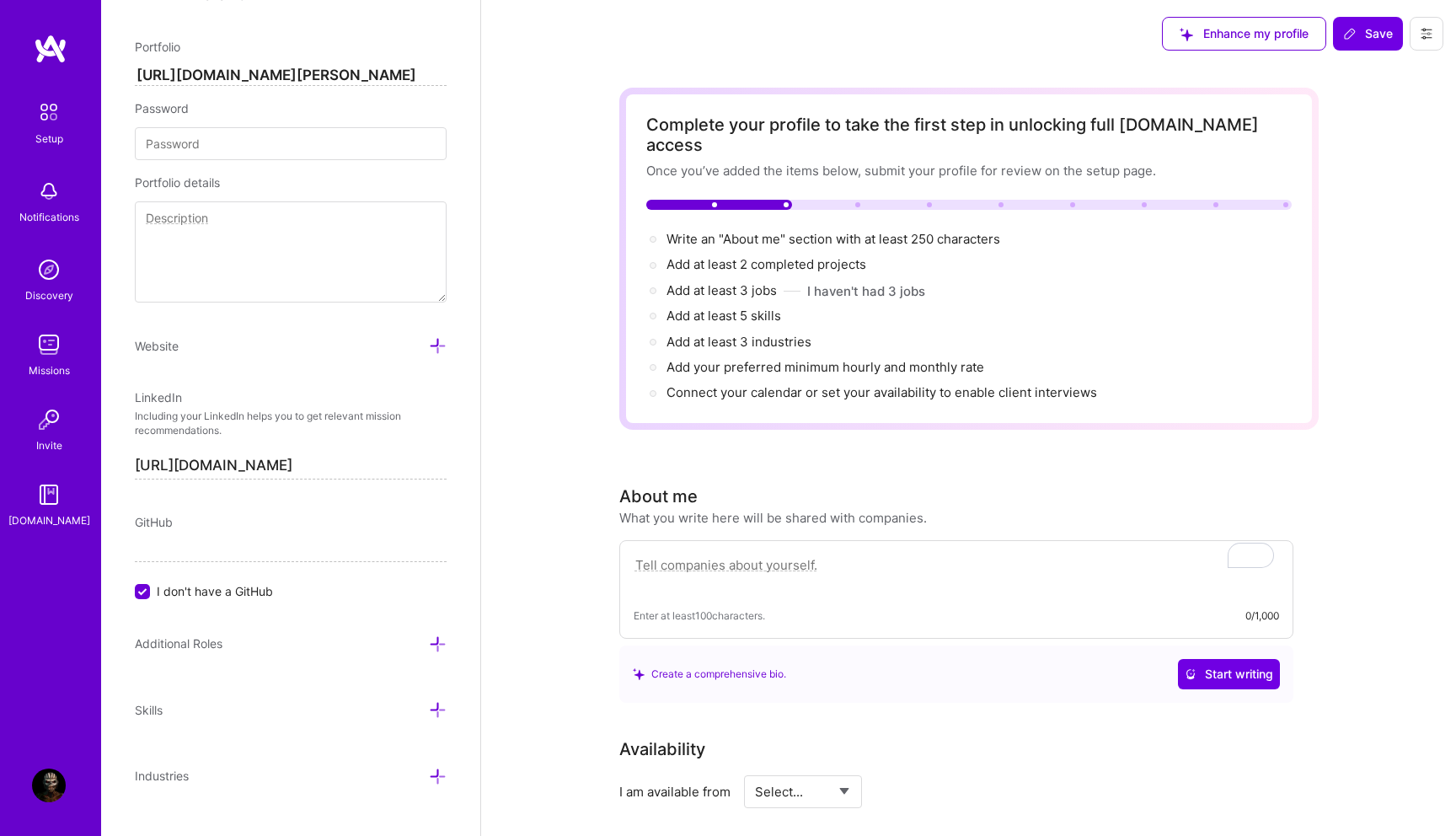
scroll to position [845, 0]
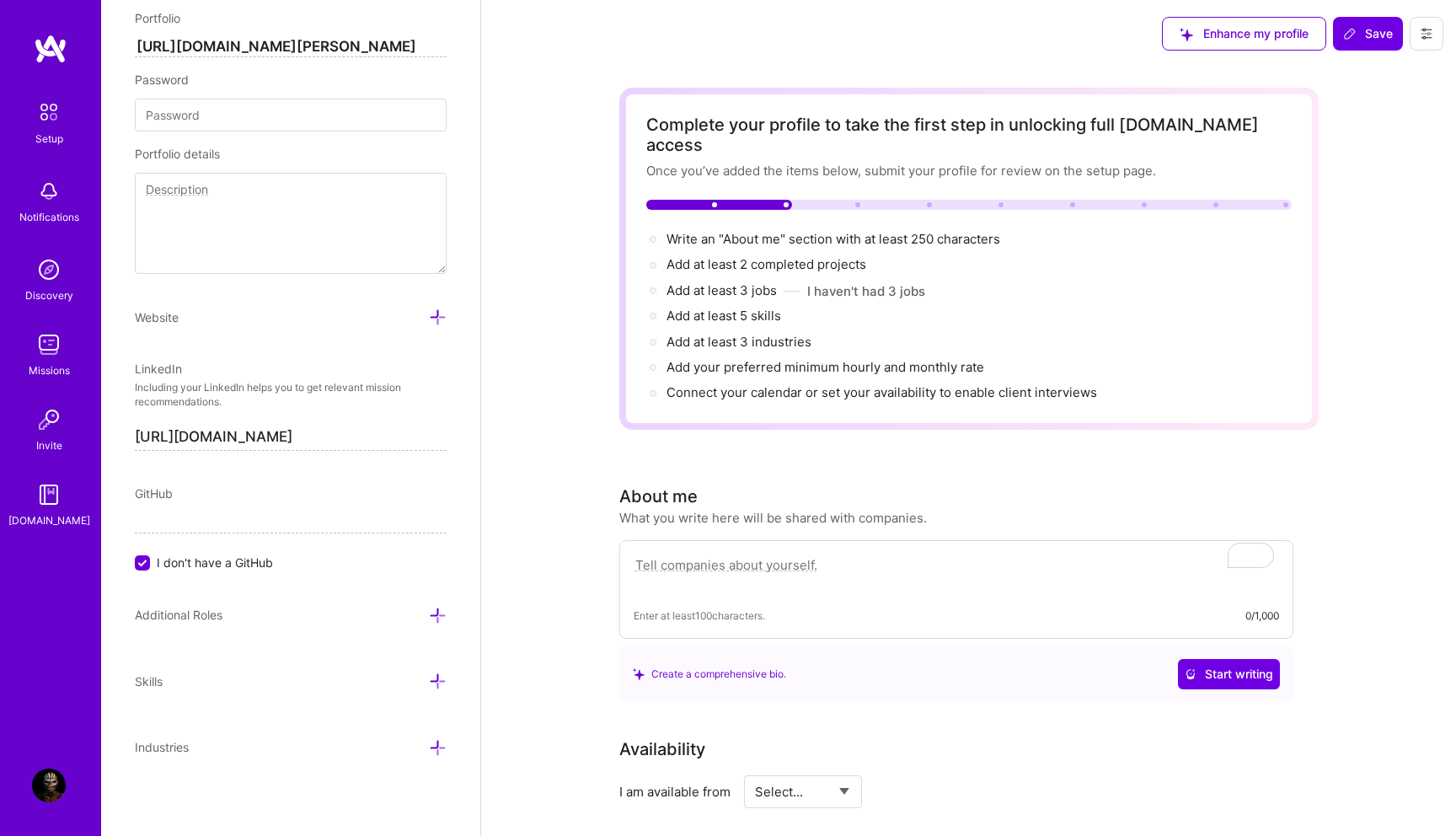
click at [142, 562] on input "I don't have a GitHub" at bounding box center [144, 563] width 15 height 15
click at [136, 580] on div at bounding box center [142, 579] width 15 height 15
click at [139, 580] on input "I don't have a GitHub" at bounding box center [145, 581] width 12 height 12
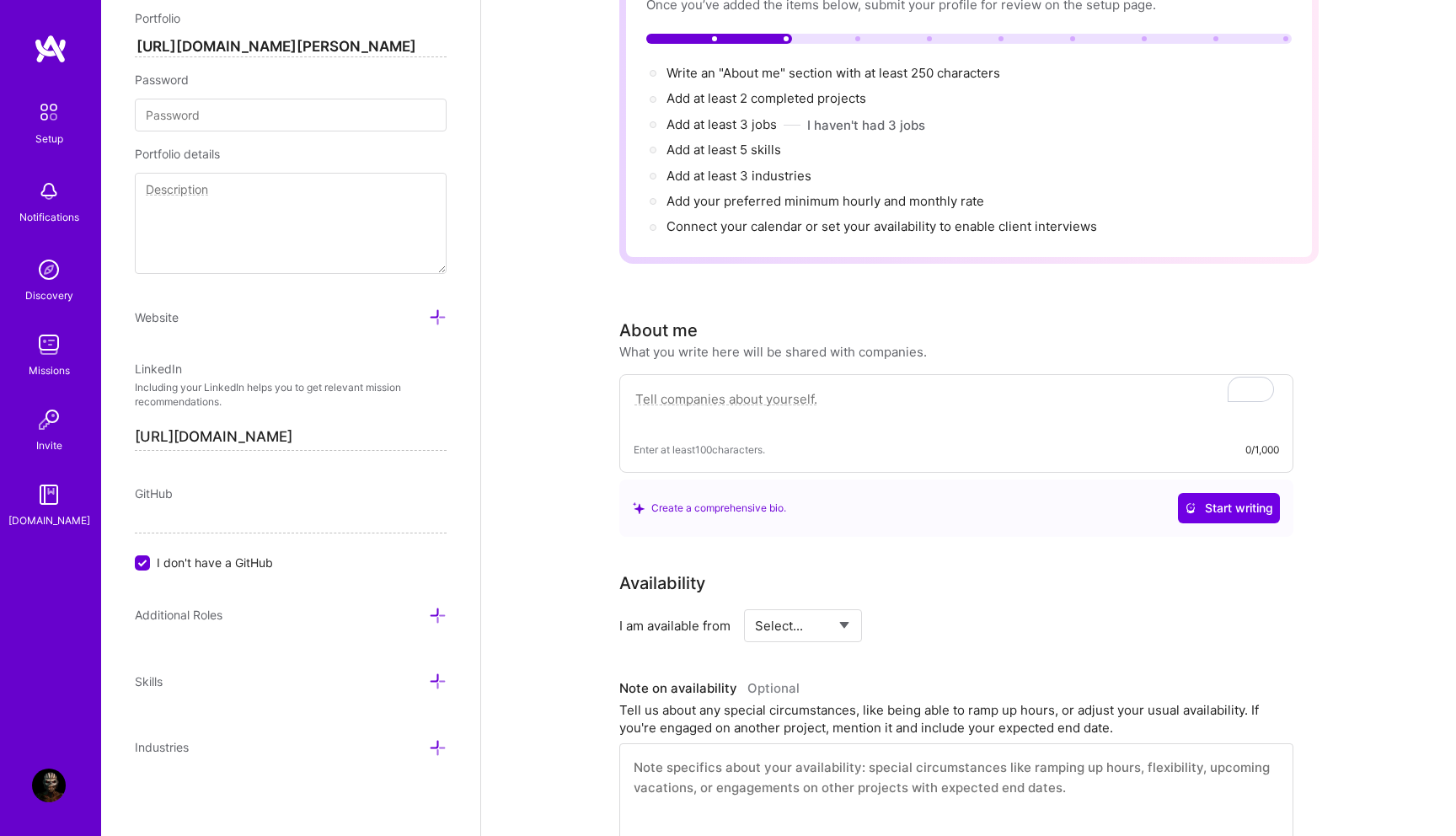
scroll to position [171, 0]
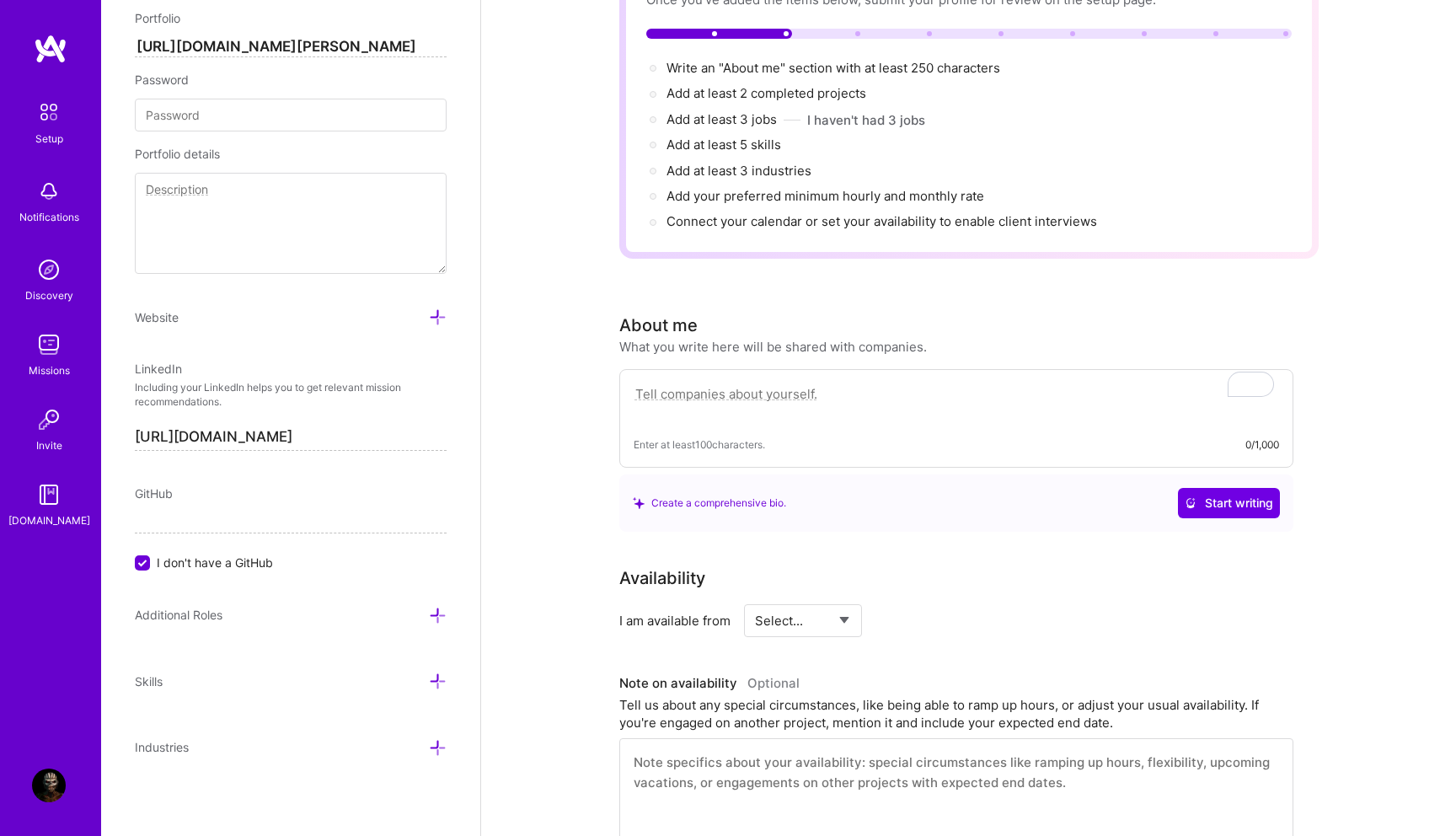
click at [849, 599] on select "Select... Right Now Future Date Not Available" at bounding box center [802, 620] width 97 height 43
select select "Not Available"
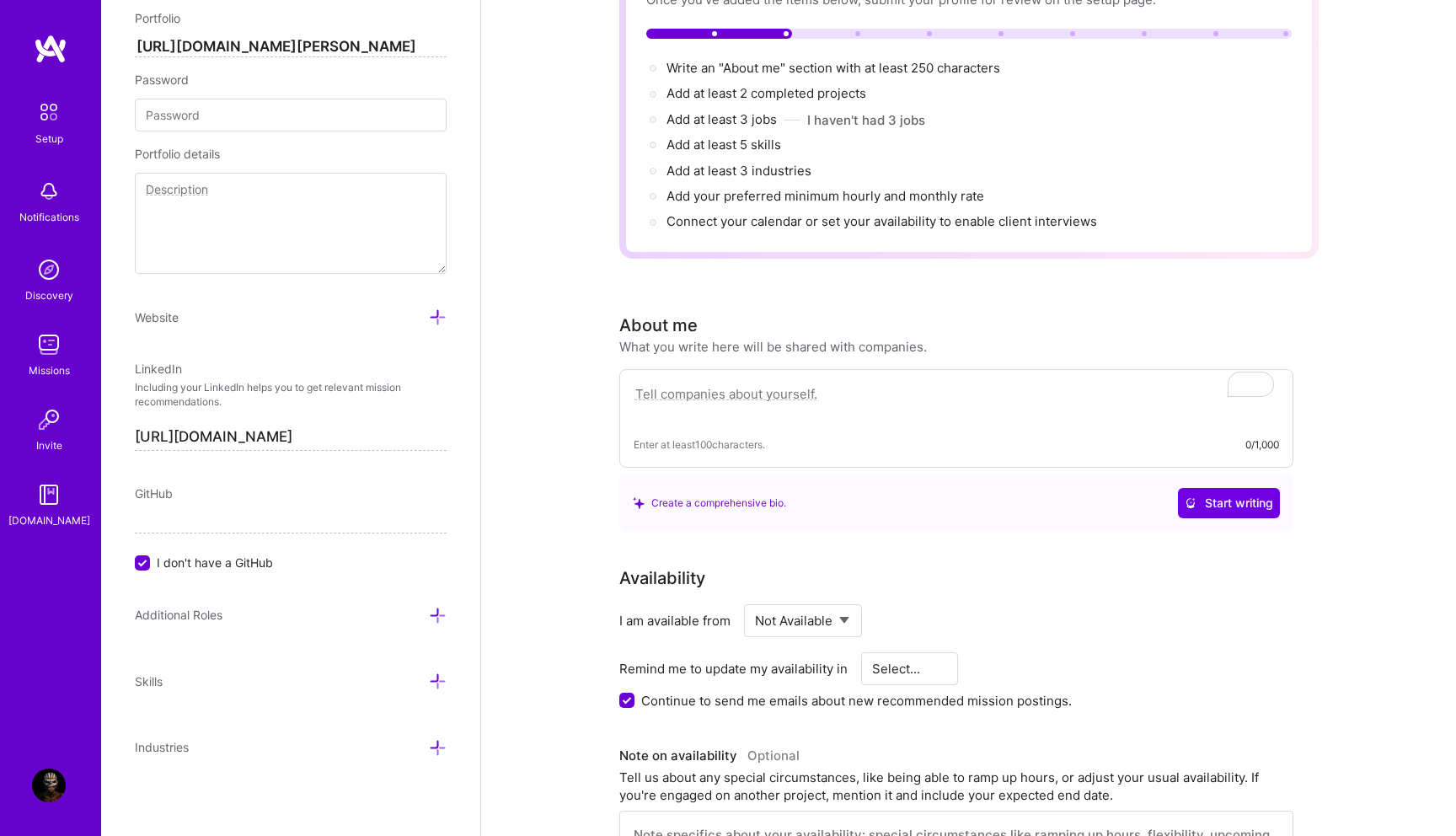
click at [940, 647] on select "Select... 1 Month 3 Months 6 Months" at bounding box center [910, 668] width 76 height 43
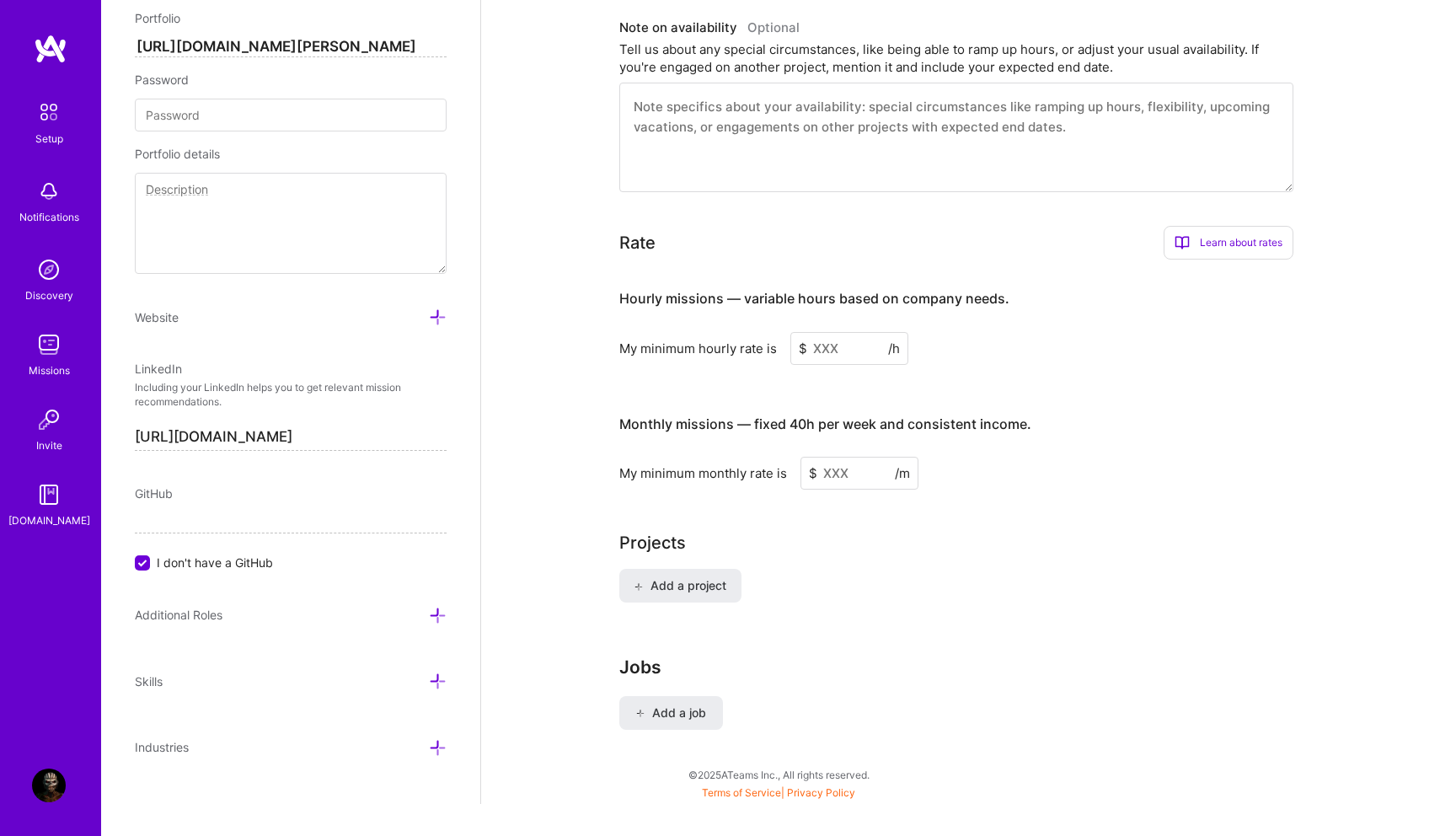
scroll to position [921, 0]
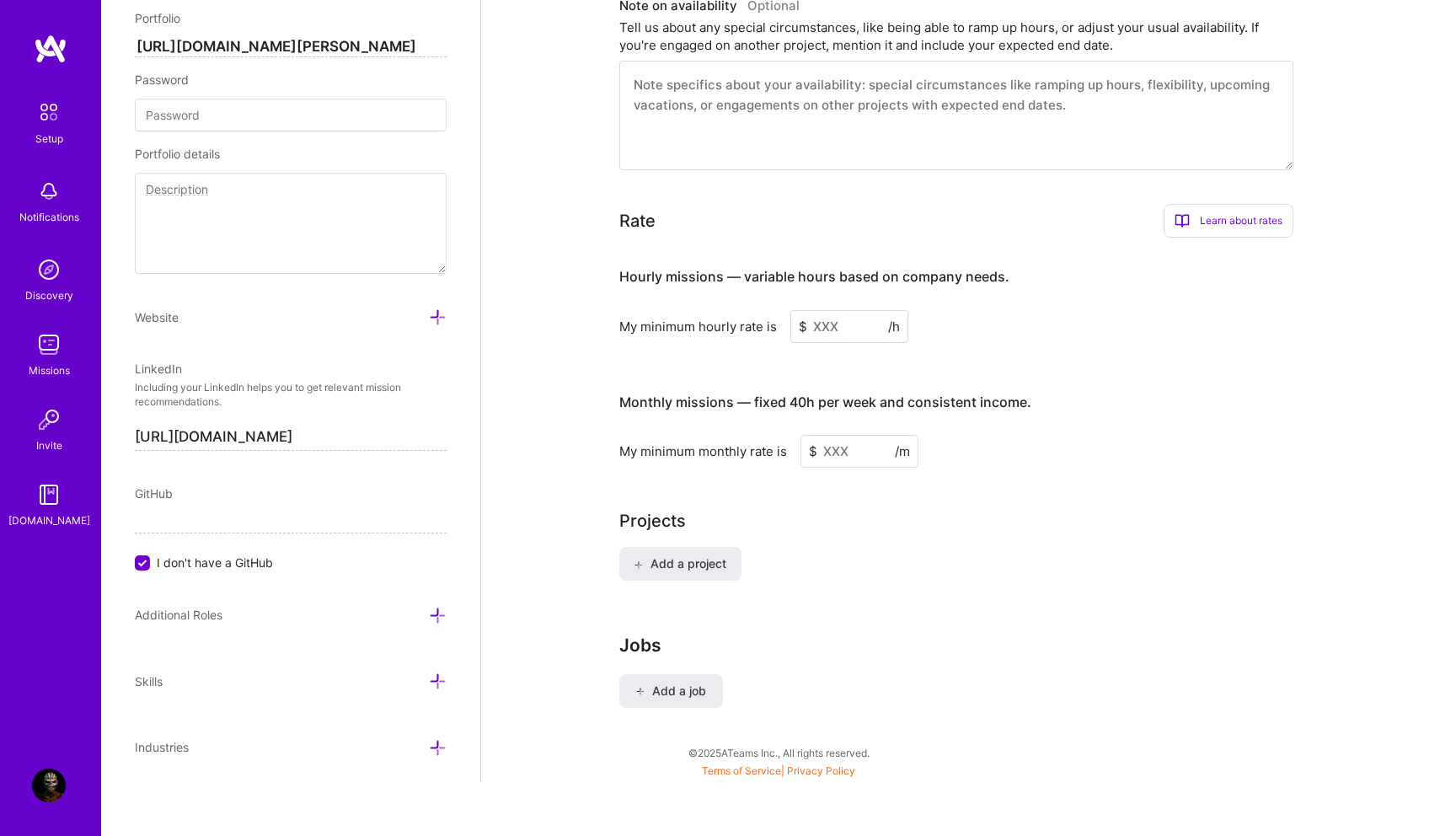
click at [728, 764] on link "Terms of Service" at bounding box center [740, 770] width 79 height 13
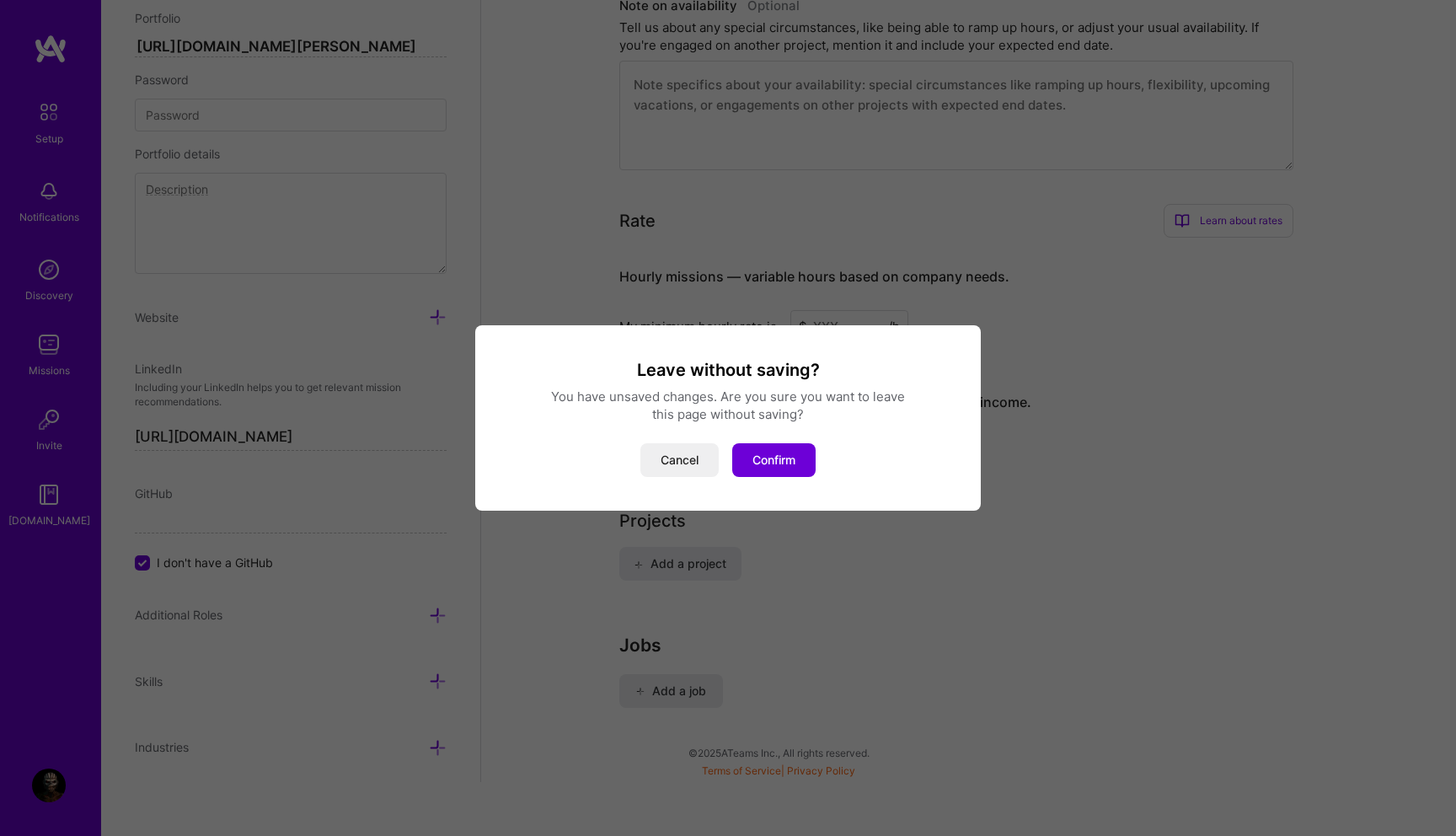
click at [793, 482] on div "Leave without saving? You have unsaved changes. Are you sure you want to leave …" at bounding box center [728, 418] width 505 height 185
click at [793, 464] on button "Confirm" at bounding box center [774, 460] width 84 height 34
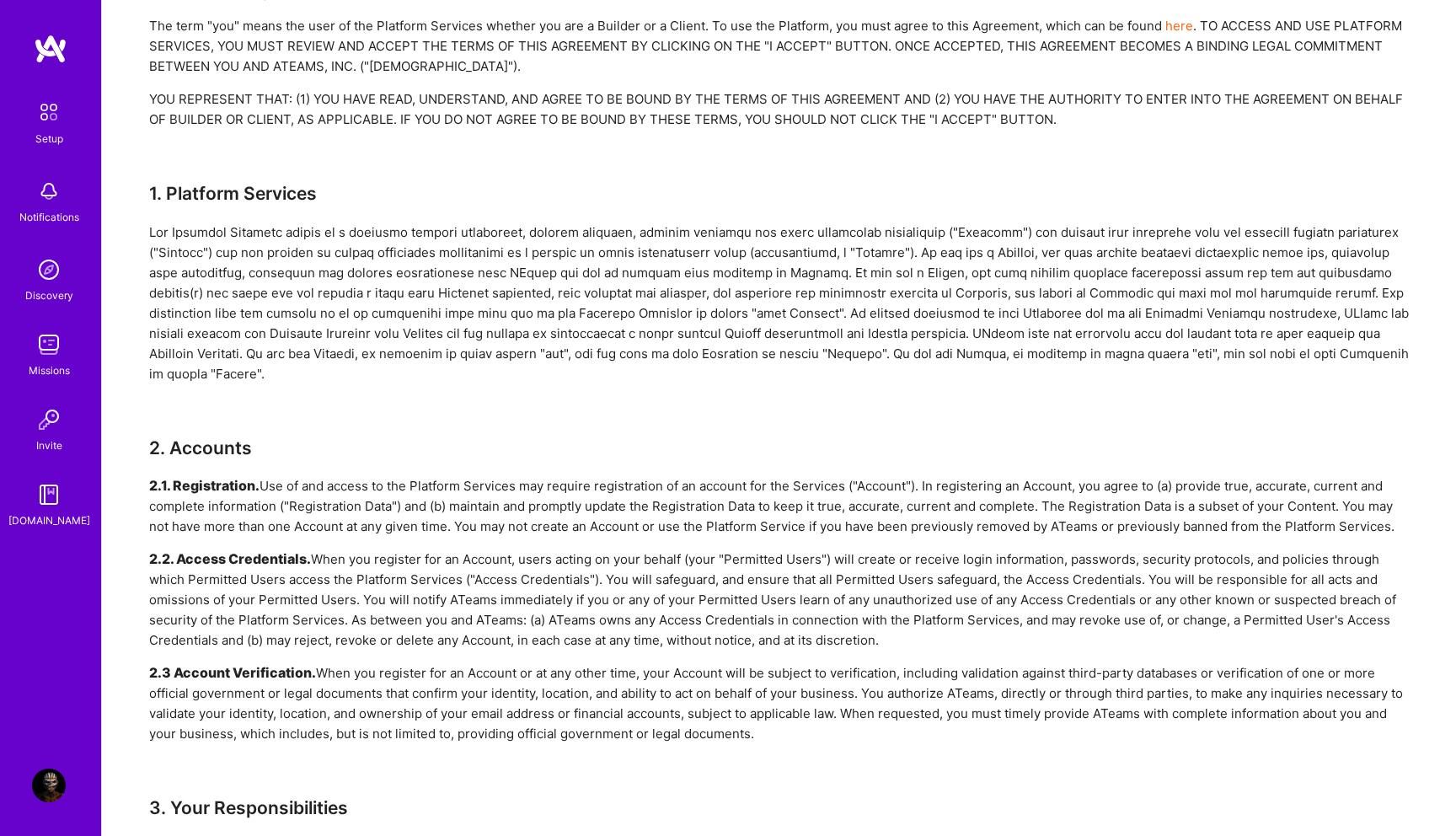
scroll to position [303, 0]
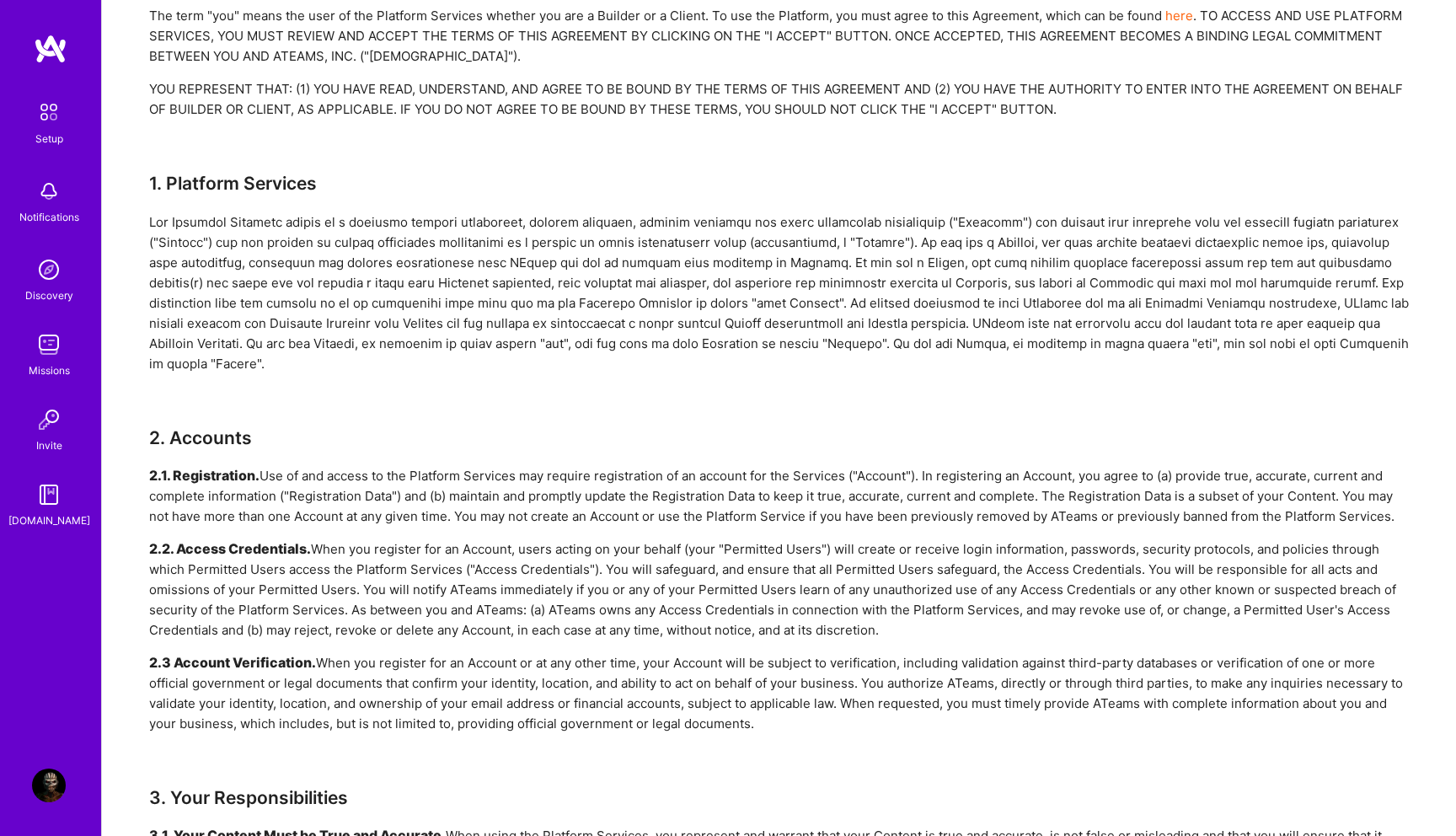
click at [412, 624] on div "2.2. Access Credentials. When you register for an Account, users acting on your…" at bounding box center [779, 589] width 1260 height 101
click at [422, 635] on div "2.2. Access Credentials. When you register for an Account, users acting on your…" at bounding box center [779, 589] width 1260 height 101
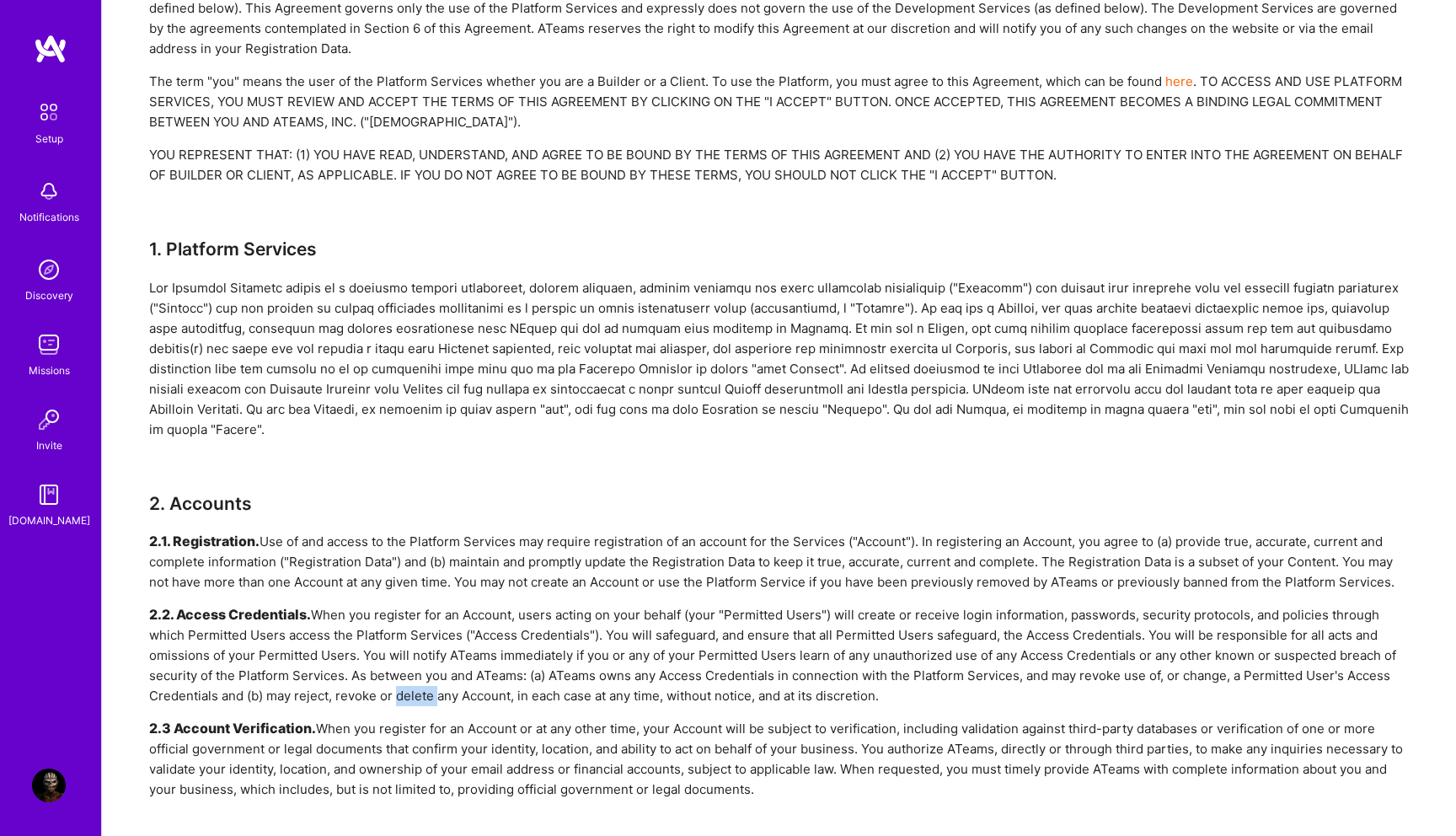
scroll to position [0, 0]
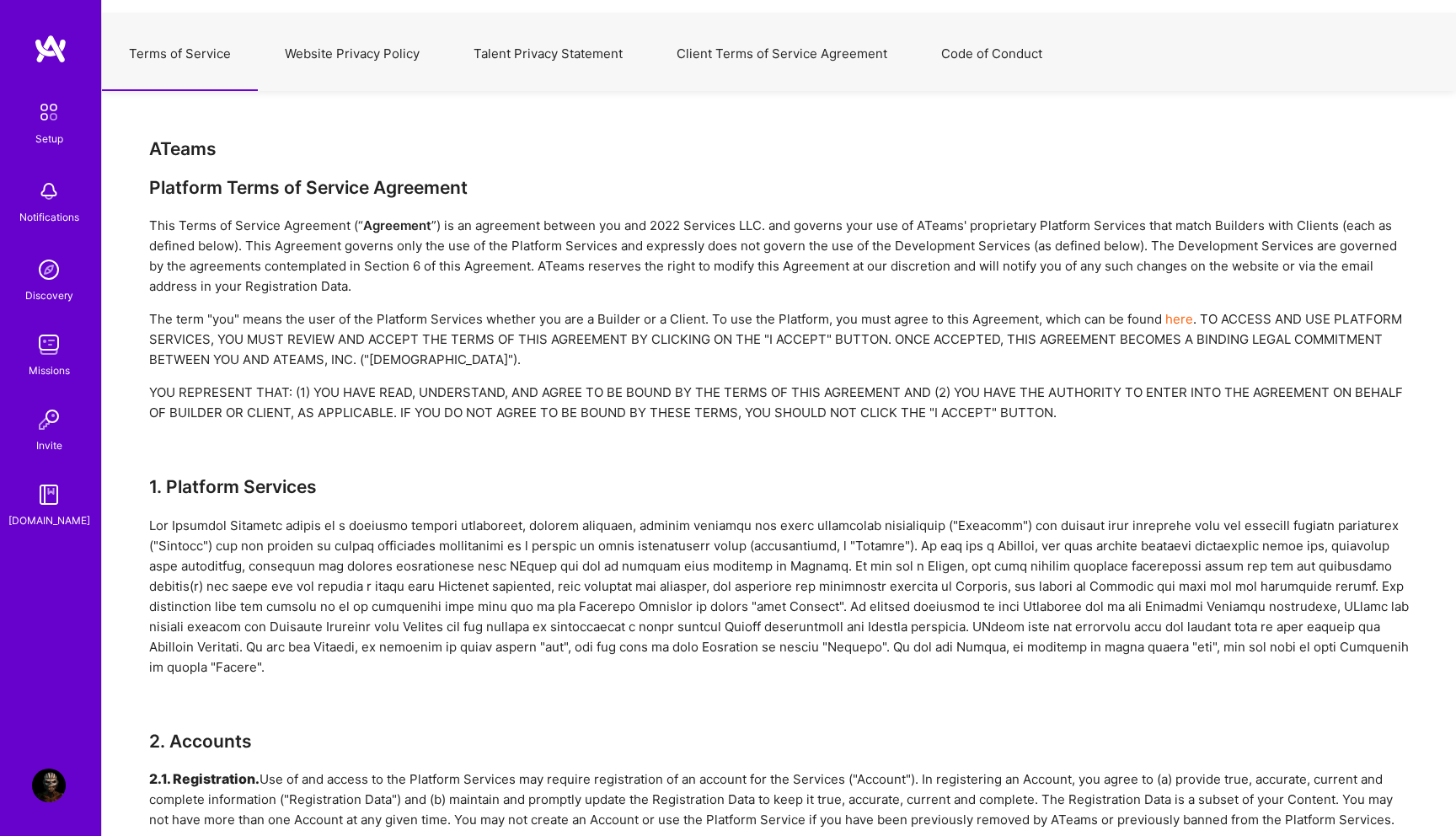
click at [769, 51] on button "Client Terms of Service Agreement" at bounding box center [781, 54] width 264 height 74
click at [708, 54] on button "Client Terms of Service Agreement" at bounding box center [781, 54] width 264 height 74
click at [724, 54] on button "Client Terms of Service Agreement" at bounding box center [781, 54] width 264 height 74
click at [353, 52] on button "Website Privacy Policy" at bounding box center [352, 54] width 188 height 74
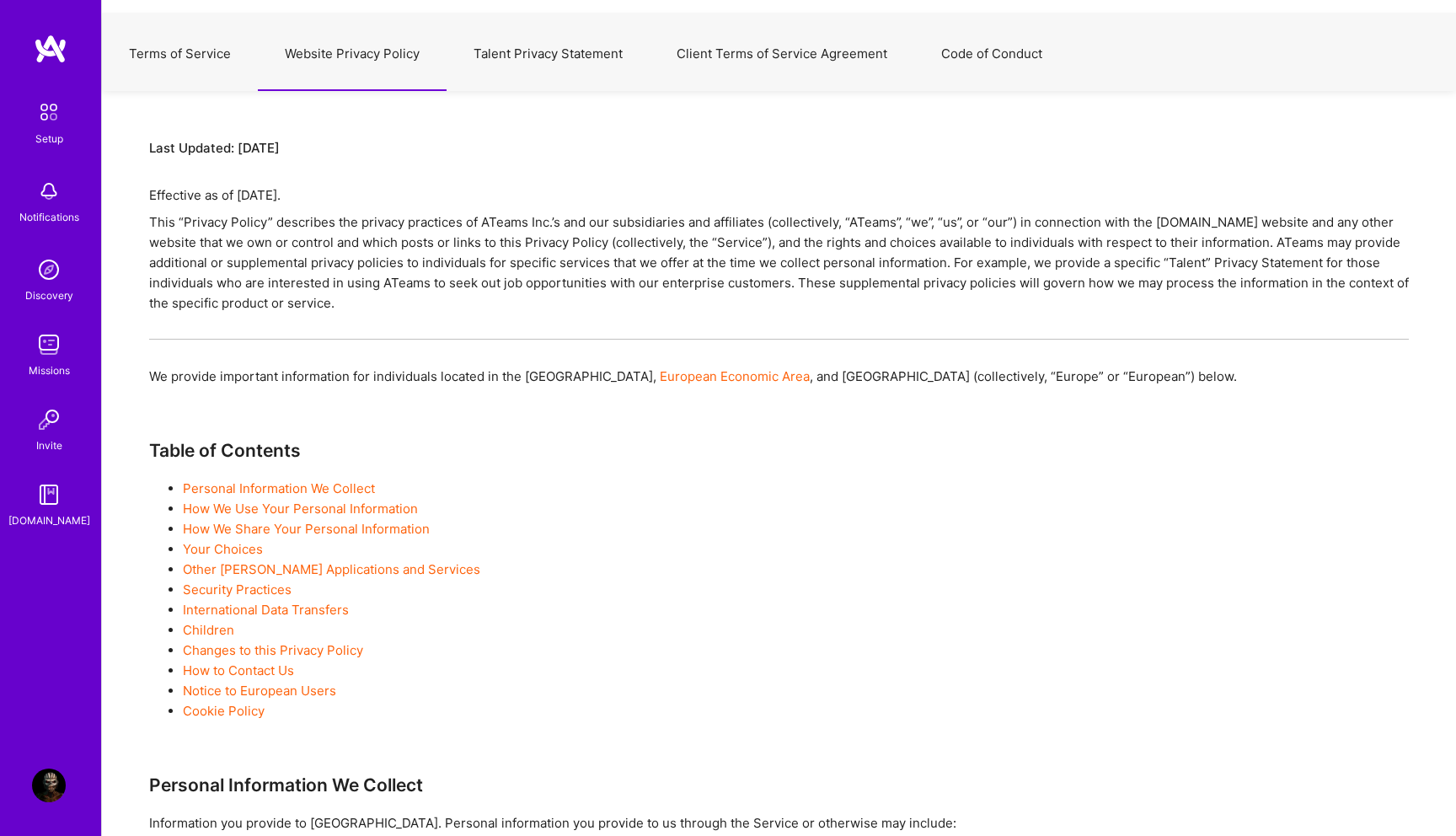
click at [540, 46] on button "Talent Privacy Statement" at bounding box center [548, 54] width 203 height 74
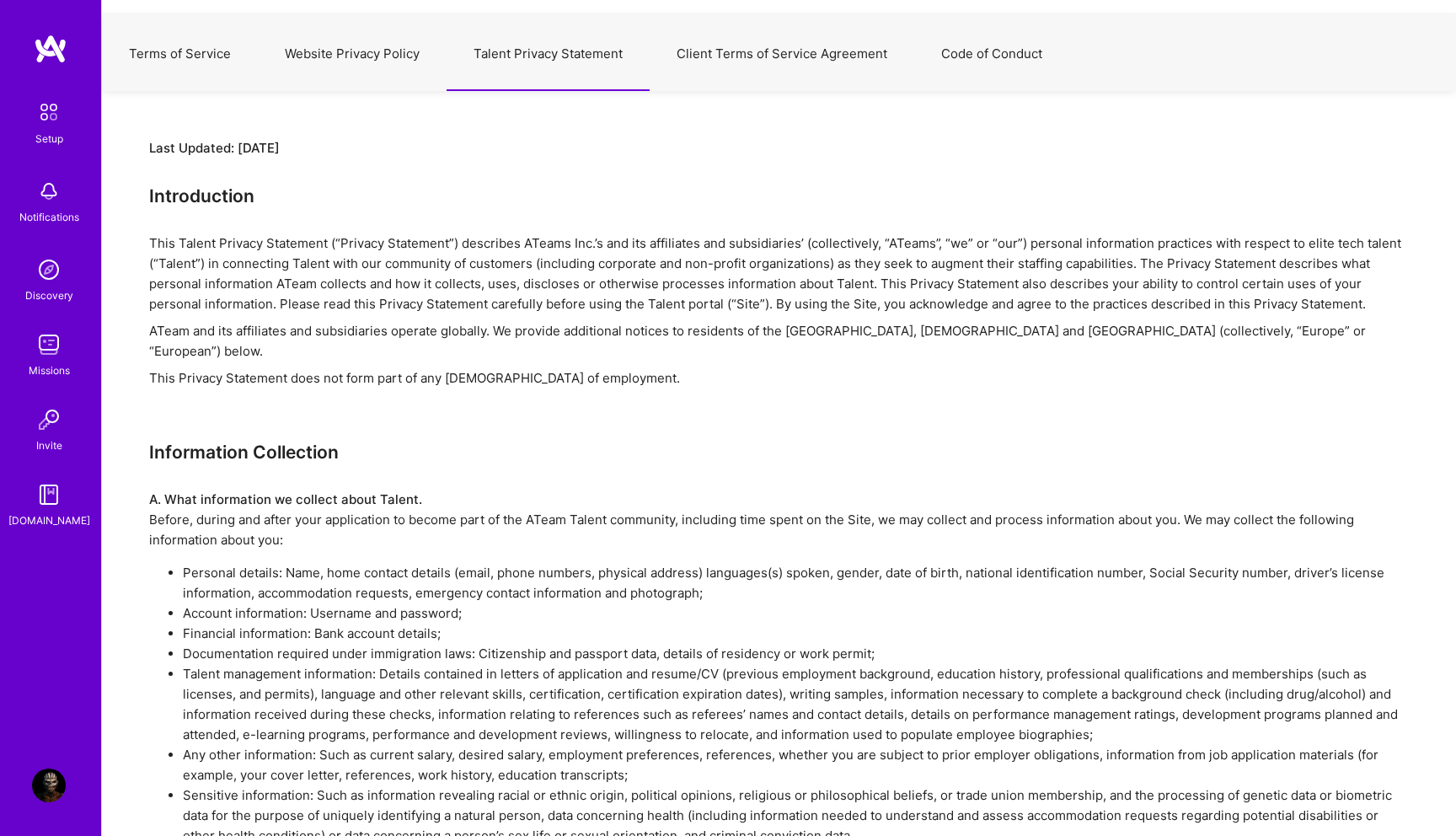
click at [733, 52] on button "Client Terms of Service Agreement" at bounding box center [781, 54] width 264 height 74
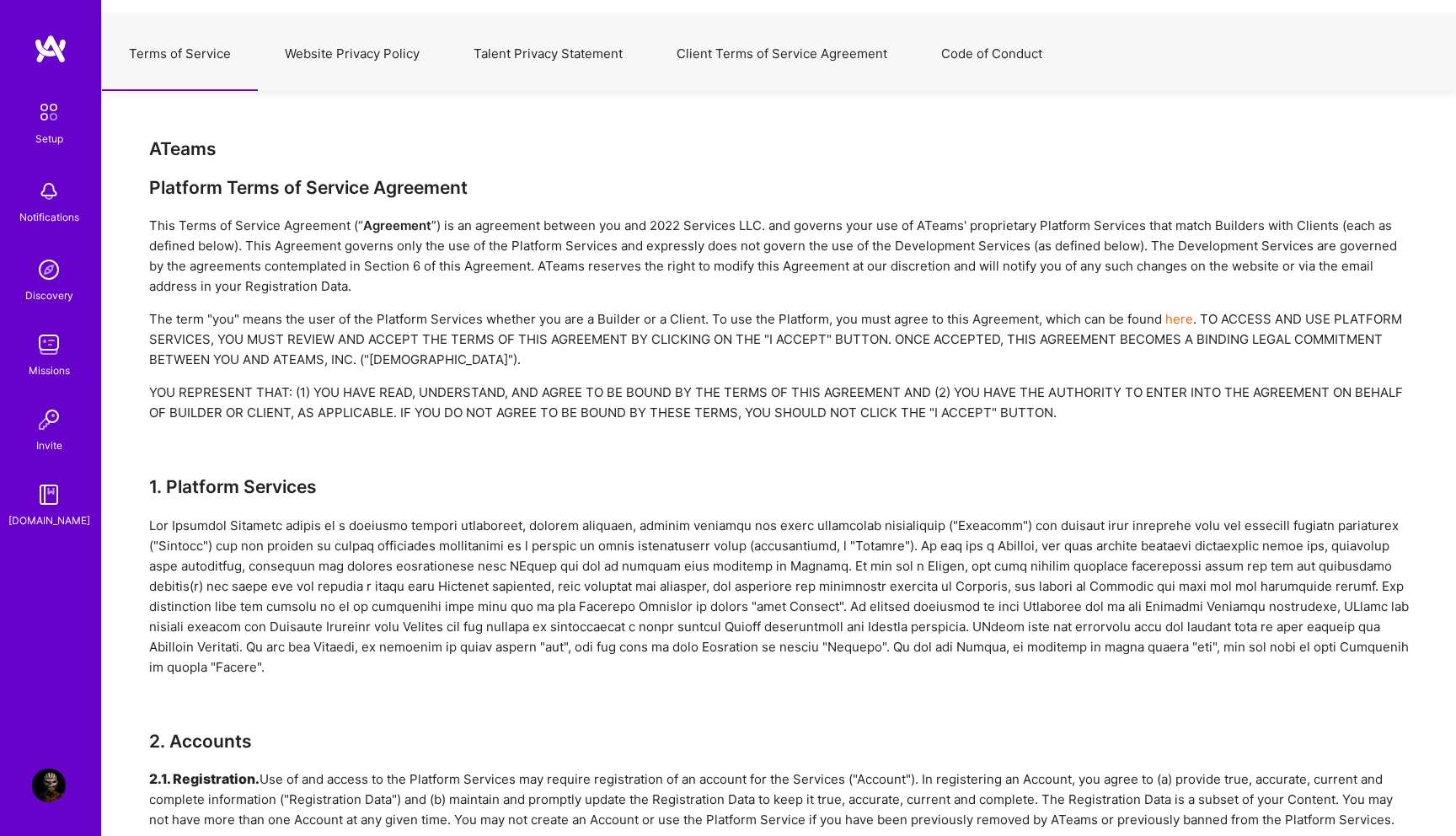
click at [837, 59] on button "Client Terms of Service Agreement" at bounding box center [781, 54] width 264 height 74
click at [836, 53] on button "Client Terms of Service Agreement" at bounding box center [781, 54] width 264 height 74
click at [786, 52] on button "Client Terms of Service Agreement" at bounding box center [781, 54] width 264 height 74
click at [927, 55] on button "Code of Conduct" at bounding box center [992, 54] width 155 height 74
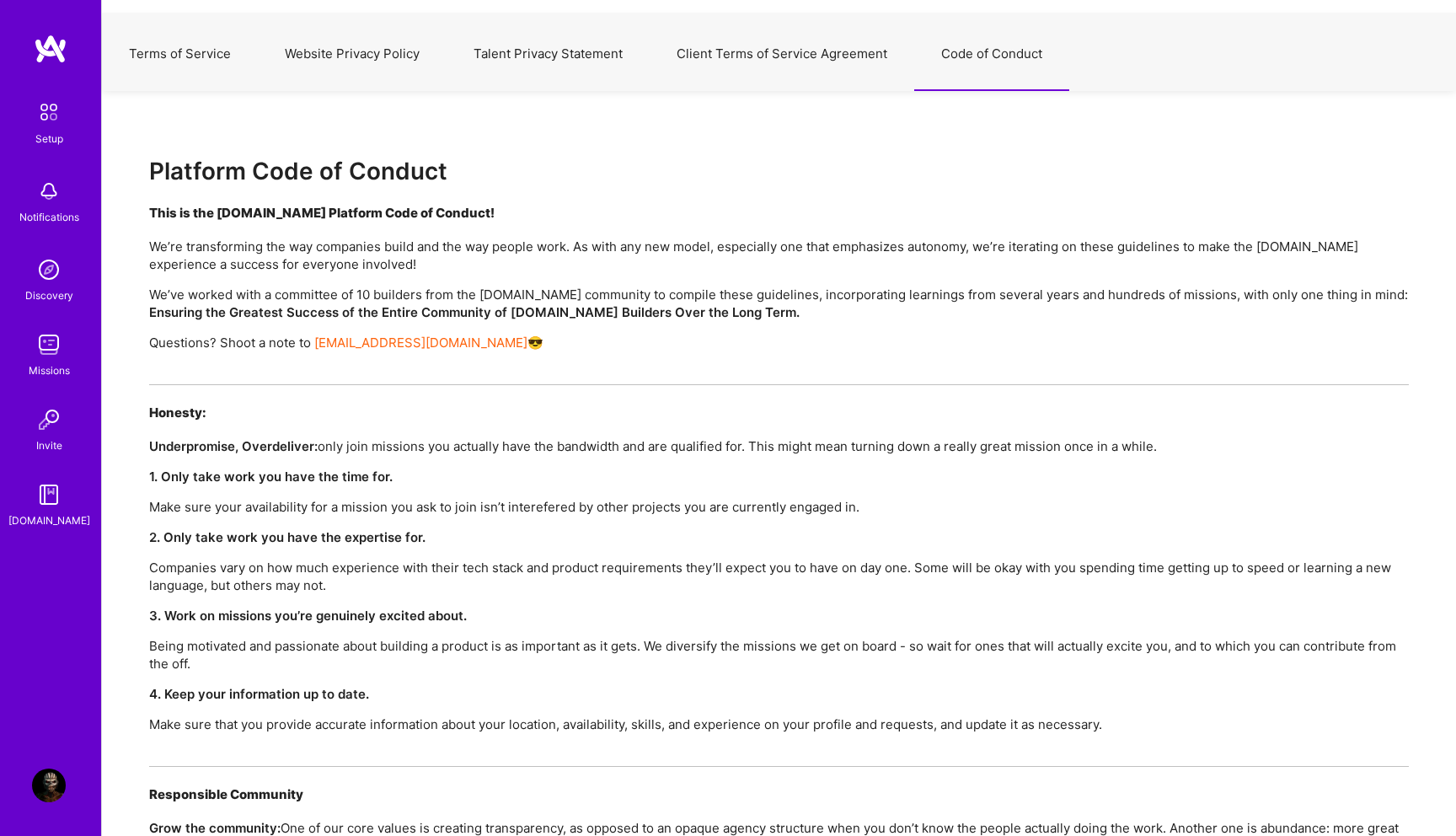
click at [965, 56] on button "Code of Conduct" at bounding box center [992, 54] width 155 height 74
click at [782, 61] on button "Client Terms of Service Agreement" at bounding box center [781, 54] width 264 height 74
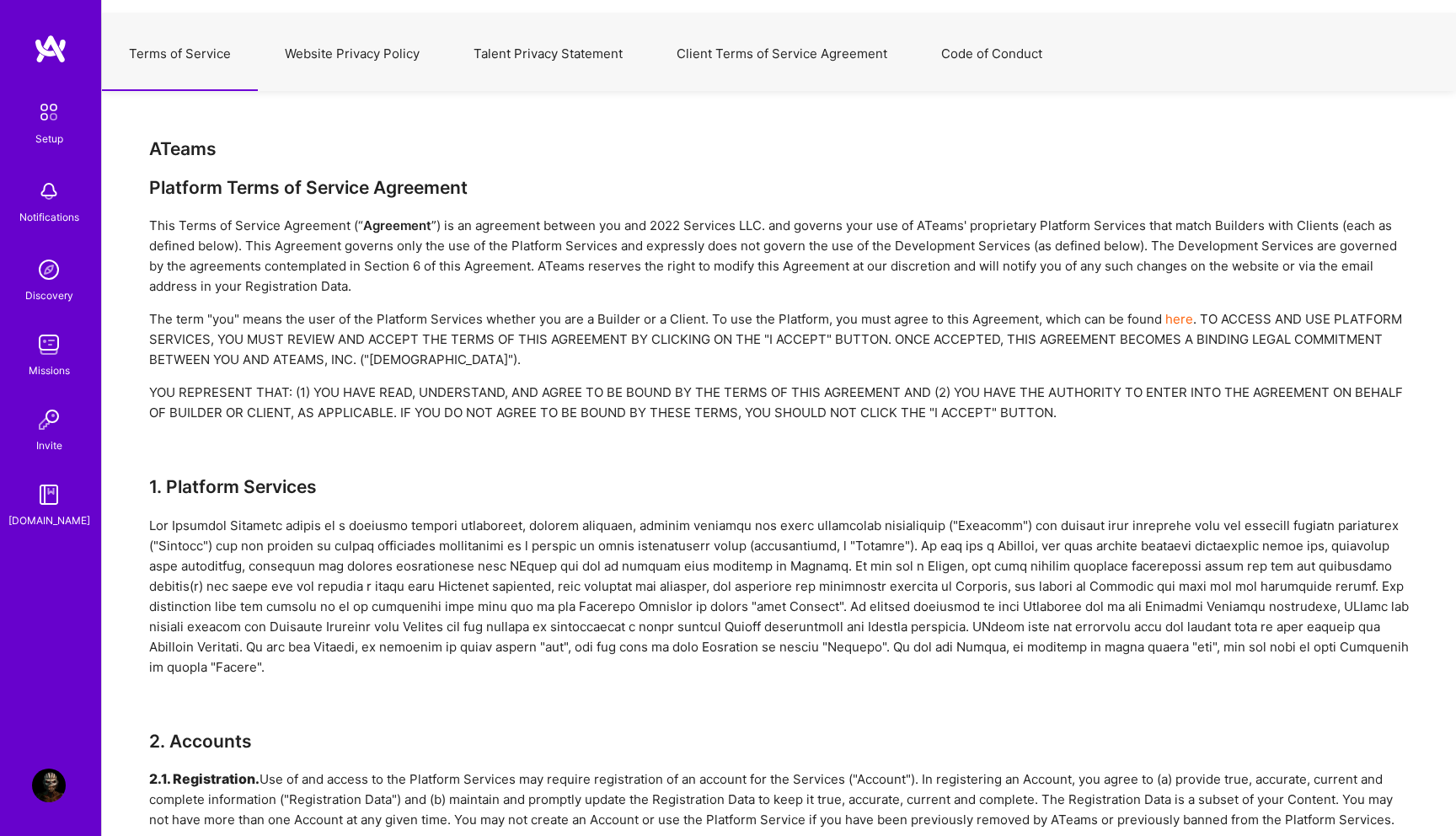
click at [576, 51] on button "Talent Privacy Statement" at bounding box center [548, 54] width 203 height 74
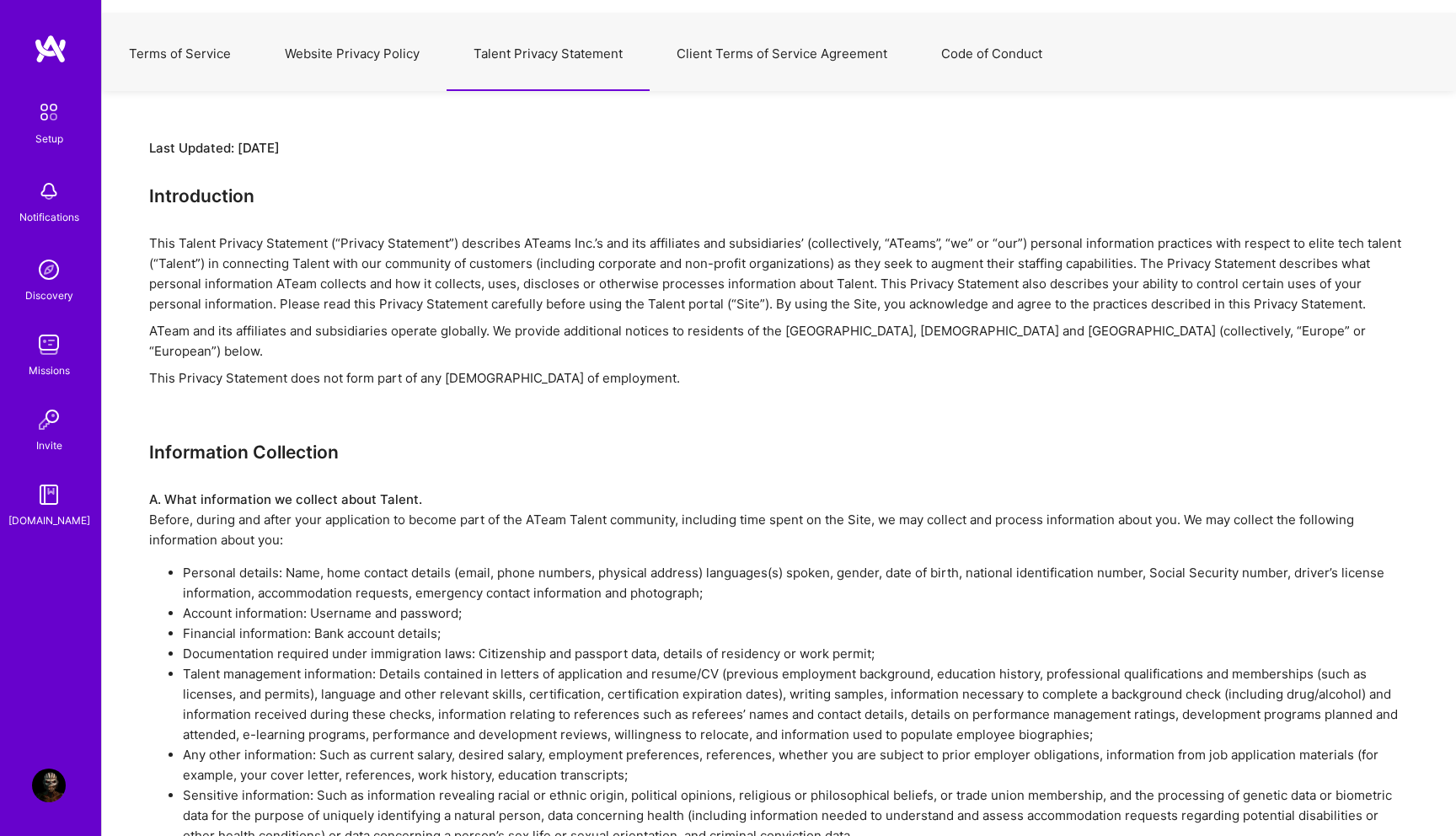
click at [54, 41] on img at bounding box center [51, 49] width 34 height 30
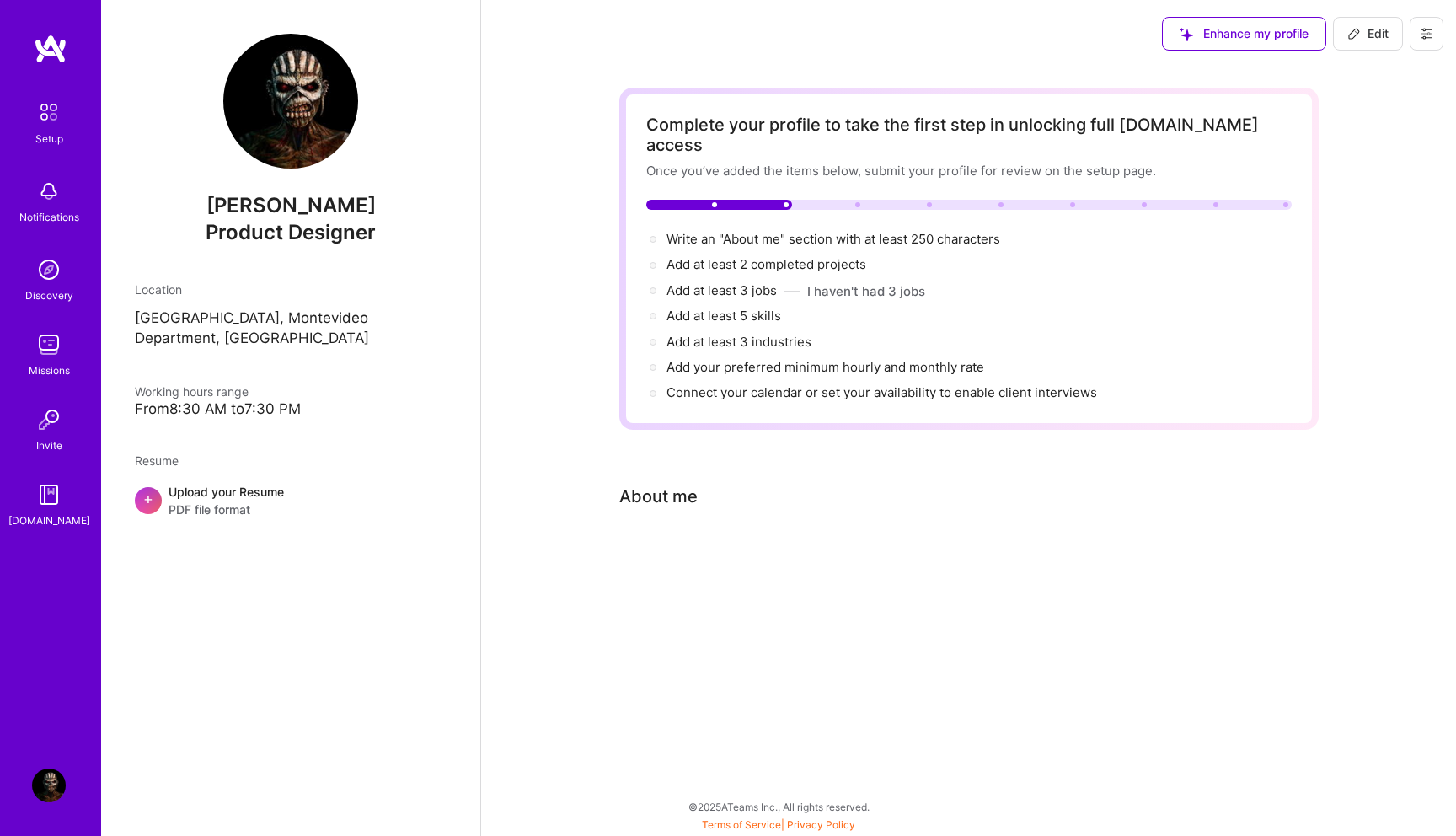
click at [1421, 35] on icon at bounding box center [1426, 34] width 14 height 14
click at [1381, 63] on button "Settings" at bounding box center [1379, 72] width 127 height 43
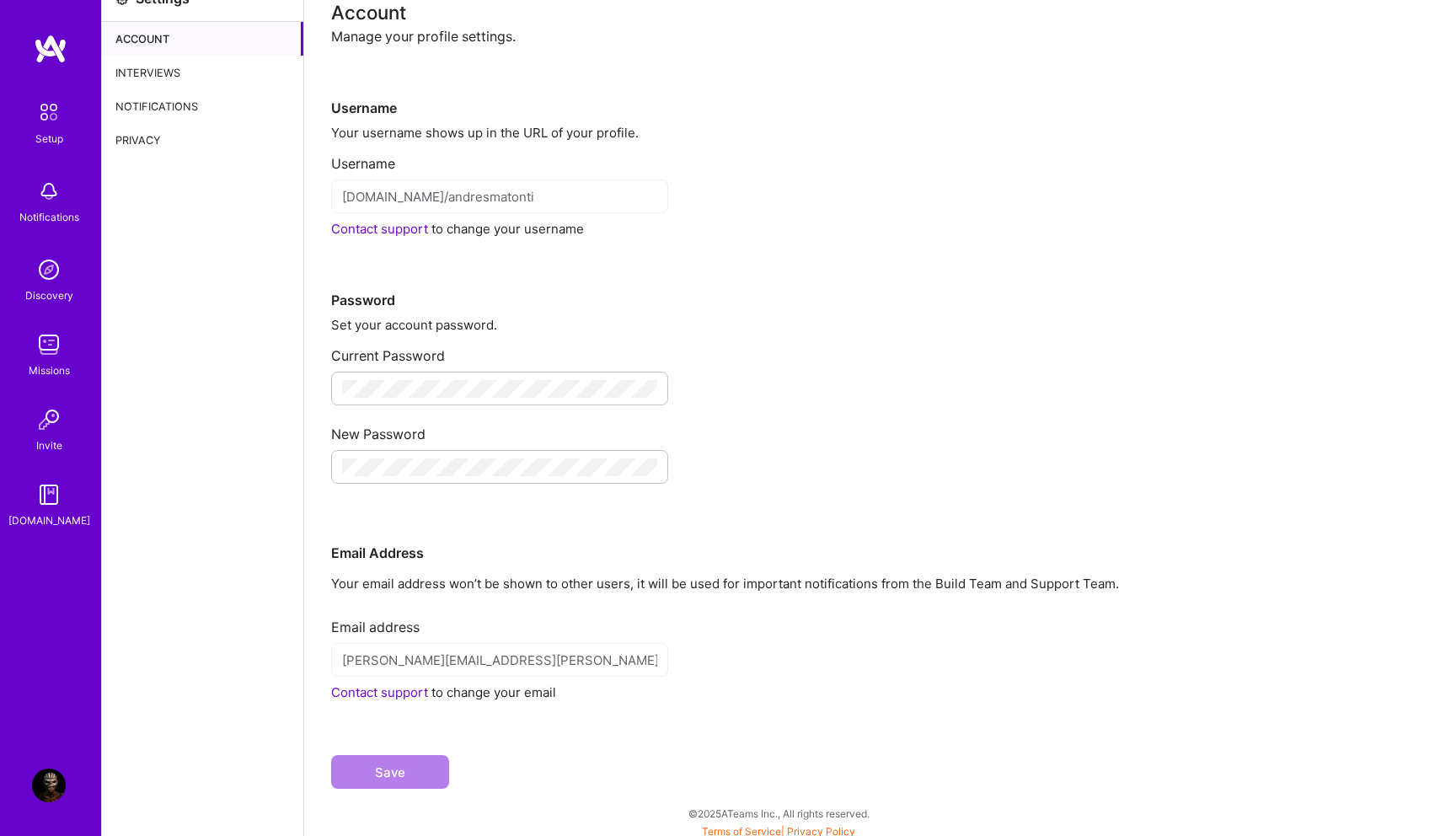
scroll to position [30, 0]
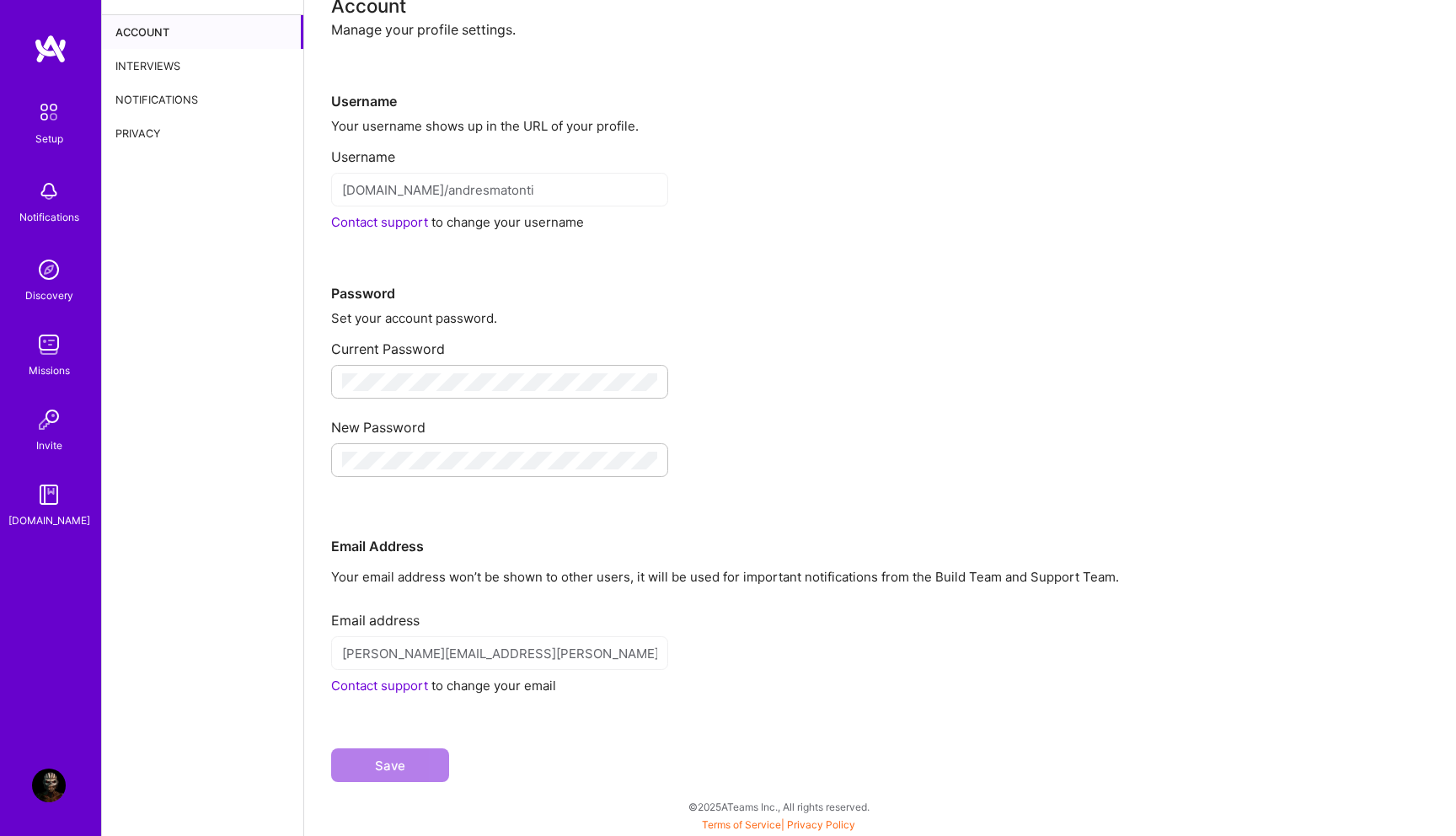
click at [362, 221] on link "Contact support" at bounding box center [379, 222] width 97 height 16
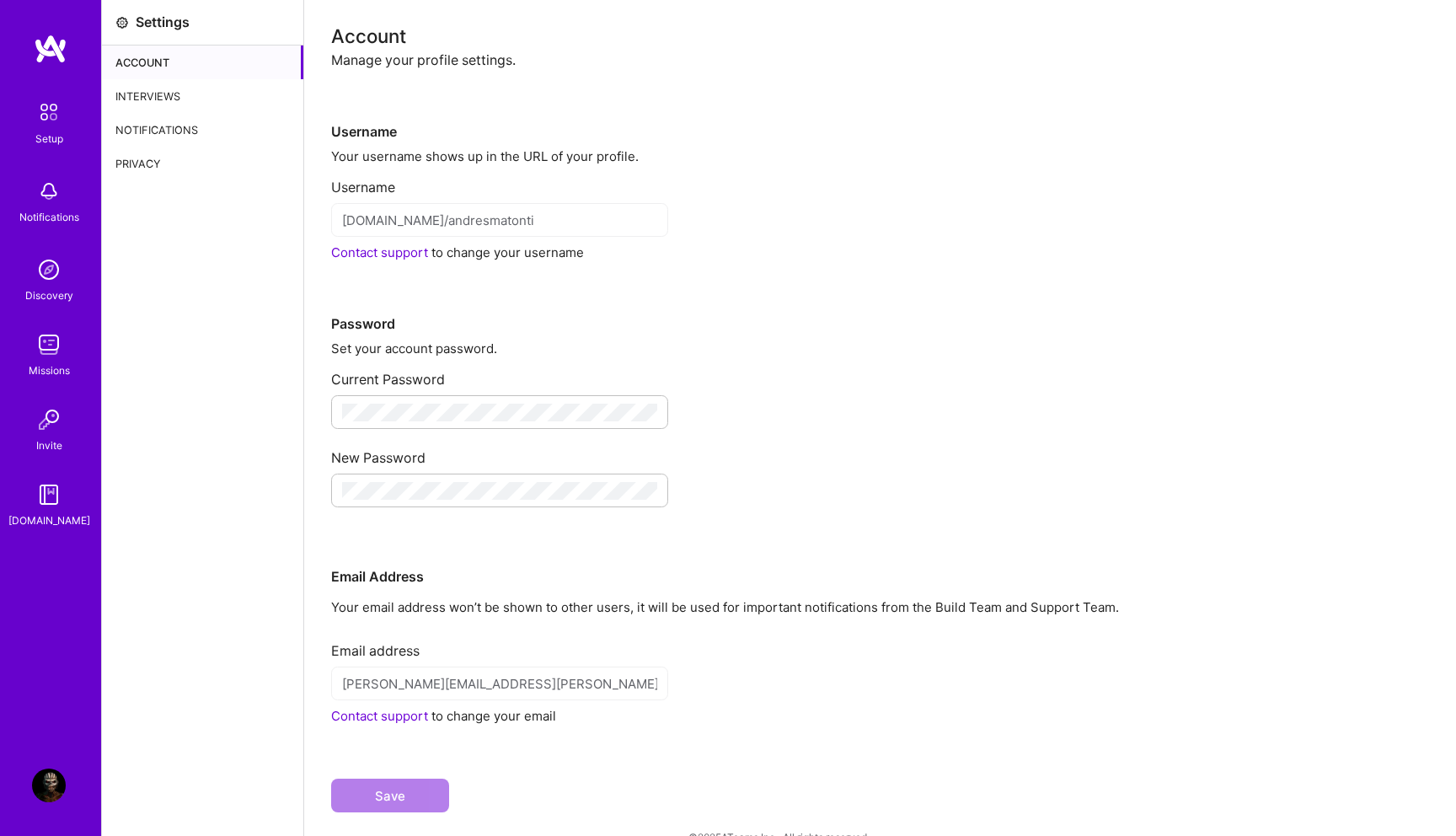
click at [383, 716] on link "Contact support" at bounding box center [379, 715] width 97 height 16
click at [601, 835] on div "Save" at bounding box center [880, 781] width 1098 height 115
click at [163, 57] on div "Account" at bounding box center [202, 63] width 201 height 34
click at [163, 95] on div "Interviews" at bounding box center [202, 96] width 201 height 34
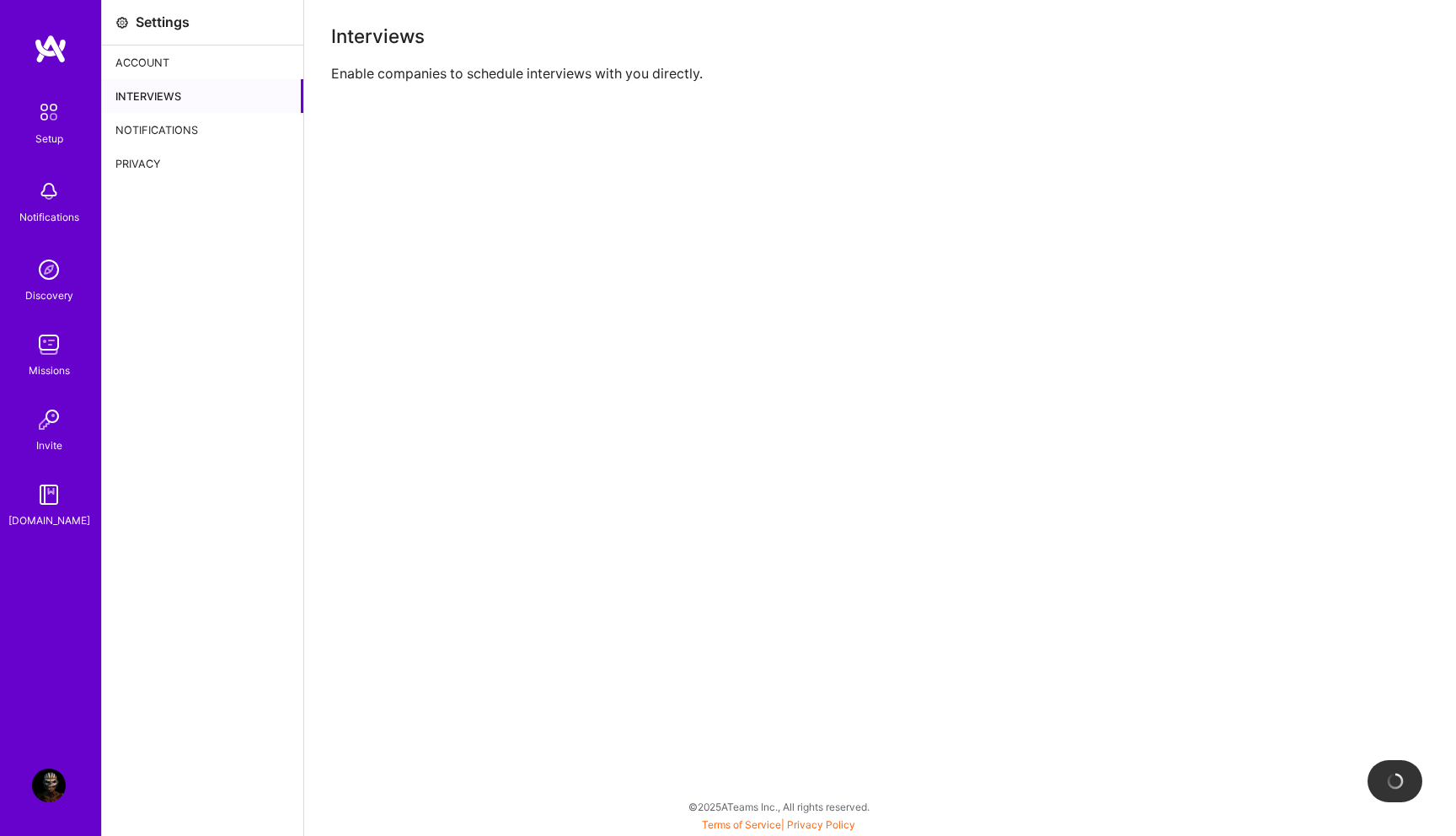
click at [170, 126] on div "Notifications" at bounding box center [202, 130] width 201 height 34
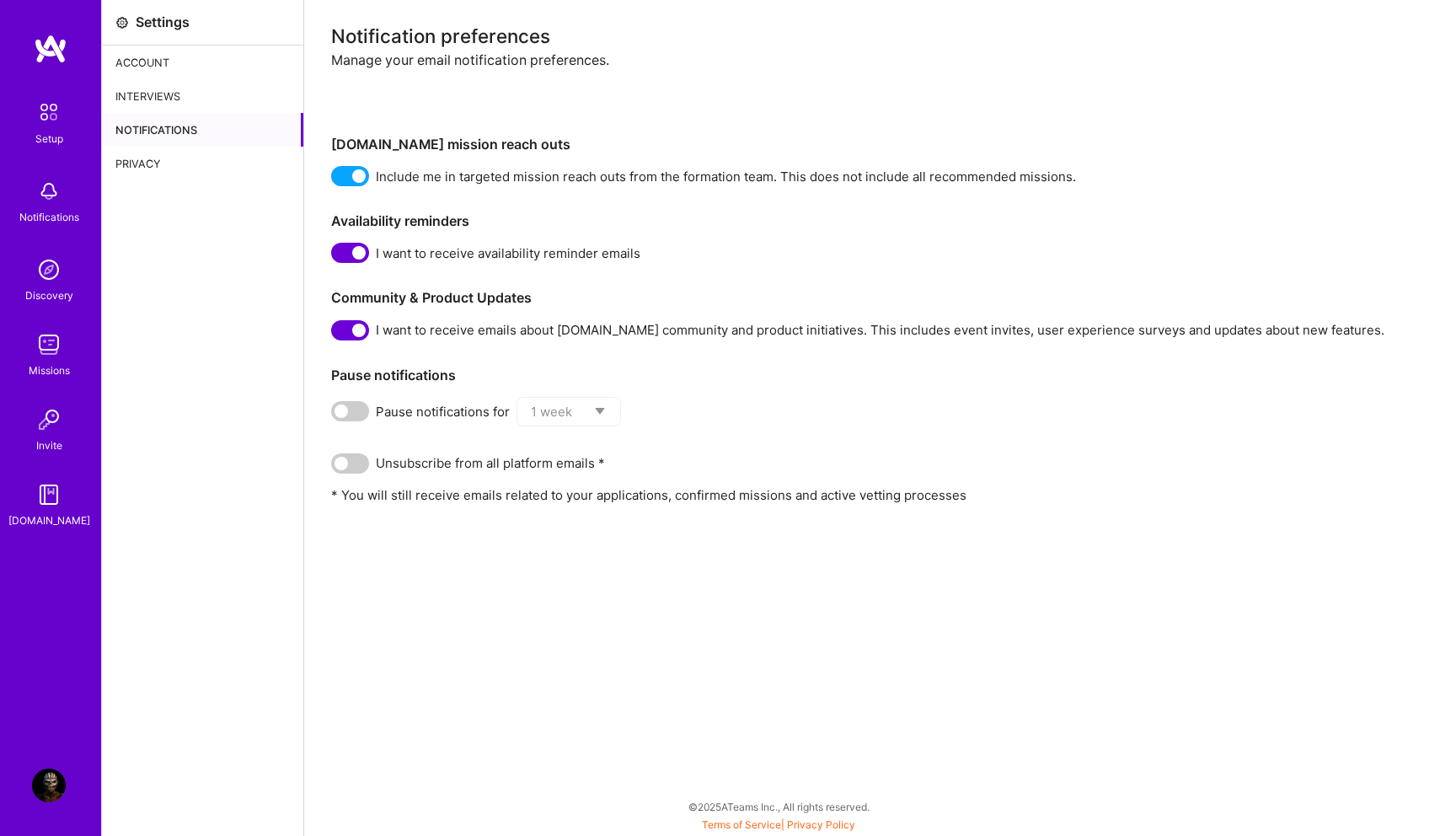
click at [145, 165] on div "Privacy" at bounding box center [202, 163] width 201 height 34
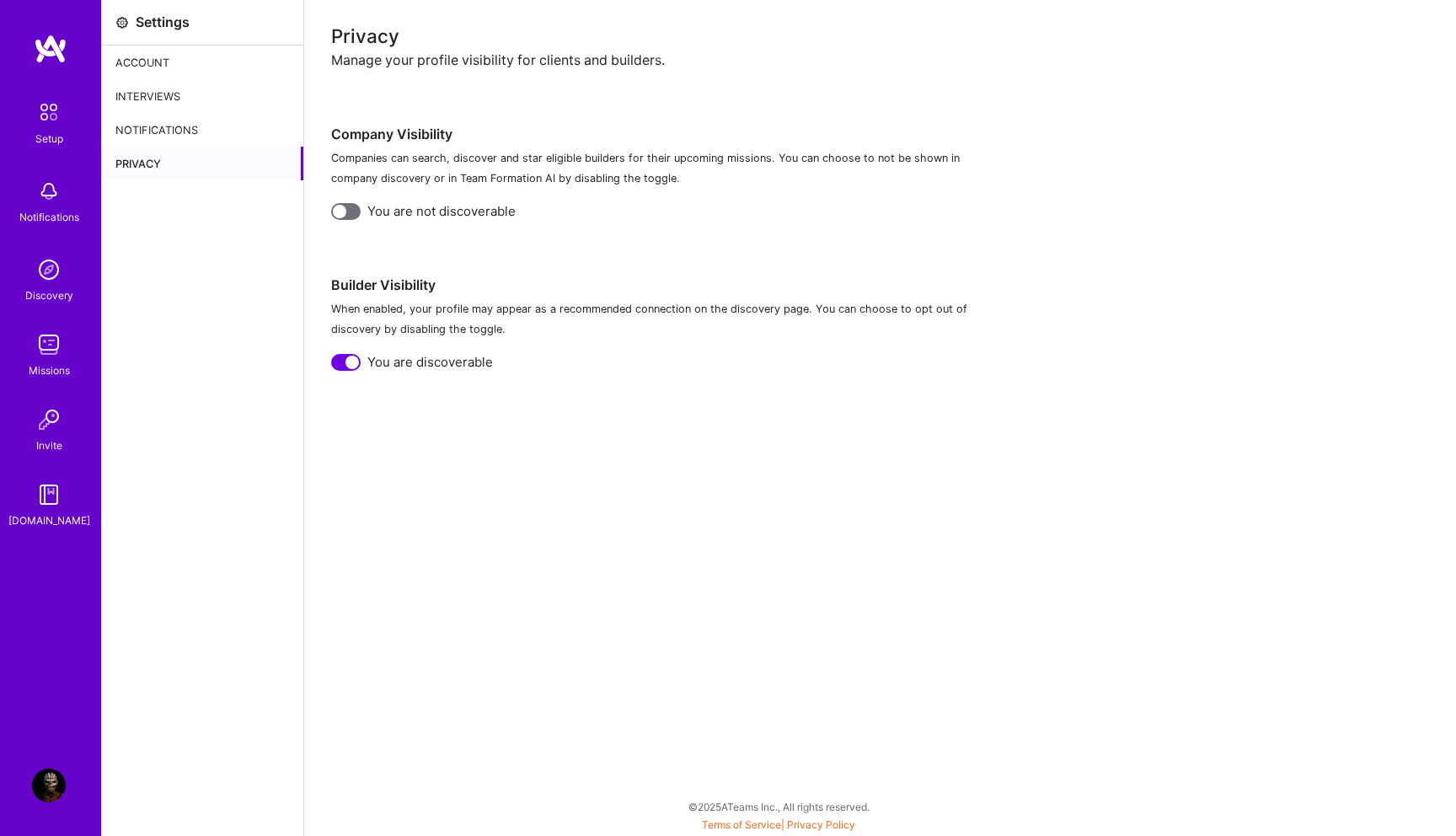
click at [160, 128] on div "Notifications" at bounding box center [202, 130] width 201 height 34
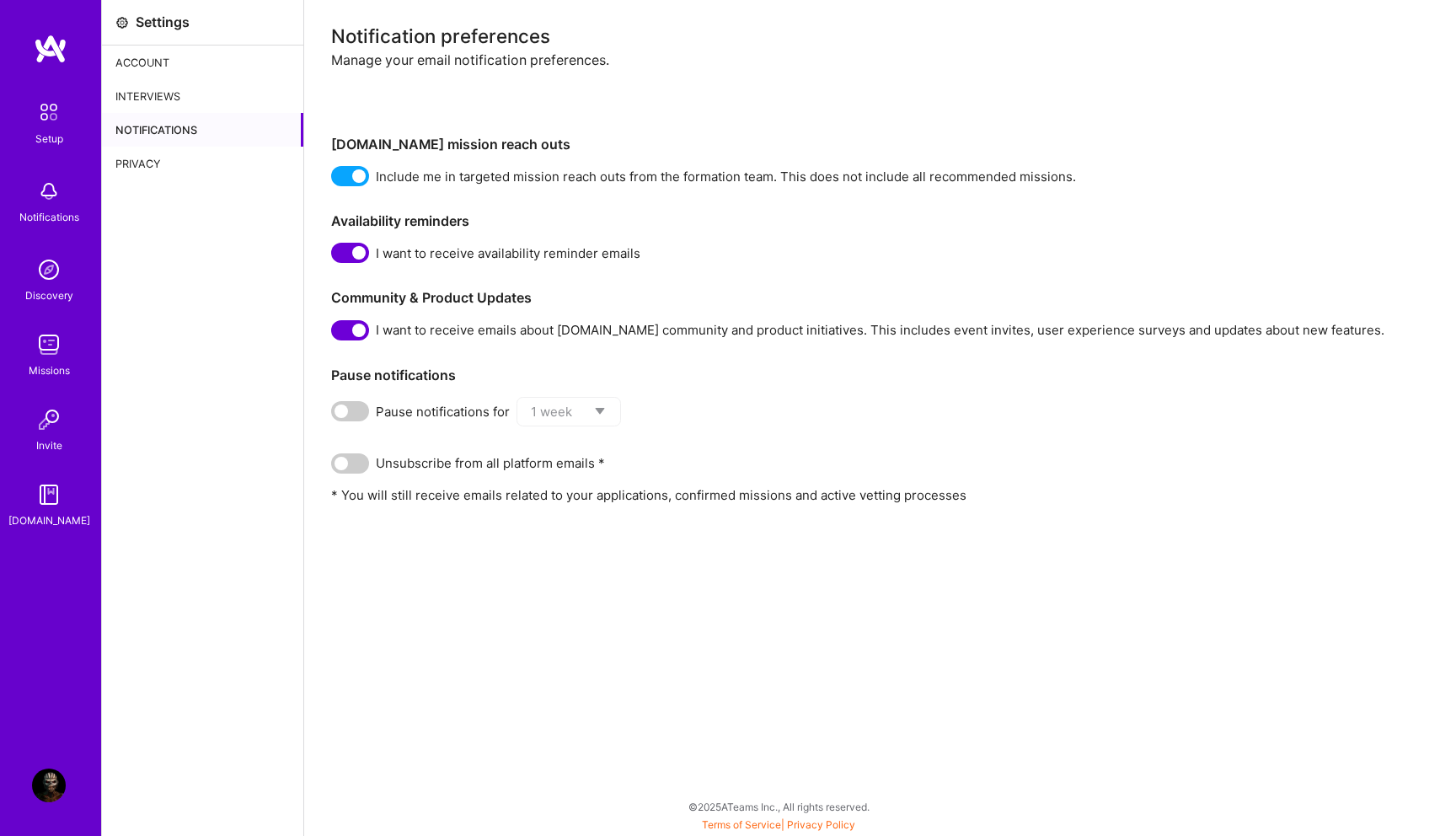
click at [357, 334] on span at bounding box center [350, 330] width 38 height 20
click at [335, 334] on input "checkbox" at bounding box center [335, 334] width 0 height 0
click at [354, 326] on span at bounding box center [350, 330] width 38 height 20
click at [335, 334] on input "checkbox" at bounding box center [335, 334] width 0 height 0
click at [352, 339] on span at bounding box center [350, 330] width 38 height 20
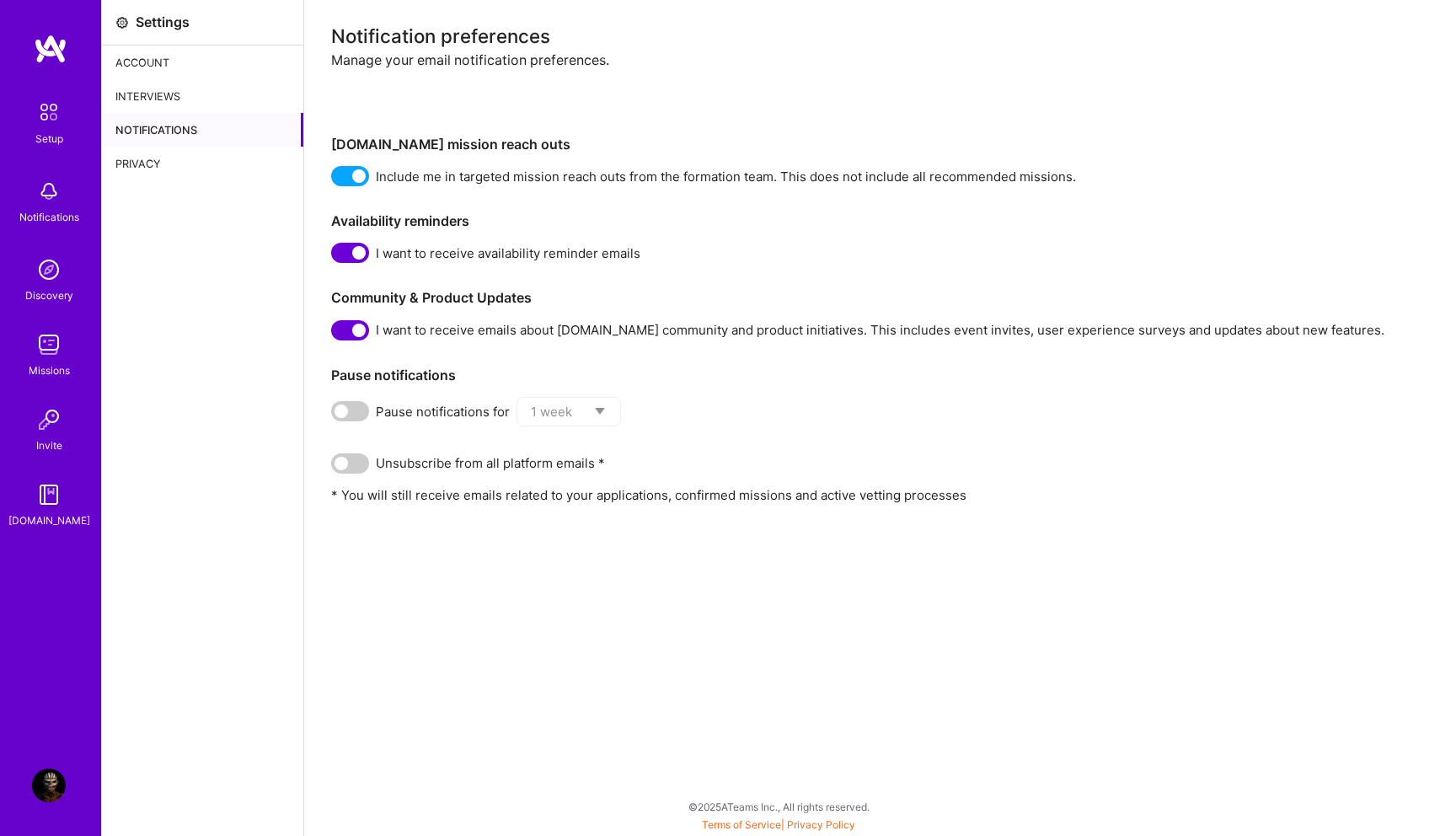
click at [335, 334] on input "checkbox" at bounding box center [335, 334] width 0 height 0
click at [350, 264] on div "Notification preferences Manage your email notification preferences. A.Team mis…" at bounding box center [880, 265] width 1098 height 476
click at [353, 178] on span at bounding box center [350, 176] width 38 height 20
click at [335, 179] on input "checkbox" at bounding box center [335, 179] width 0 height 0
click at [351, 250] on span at bounding box center [350, 252] width 38 height 20
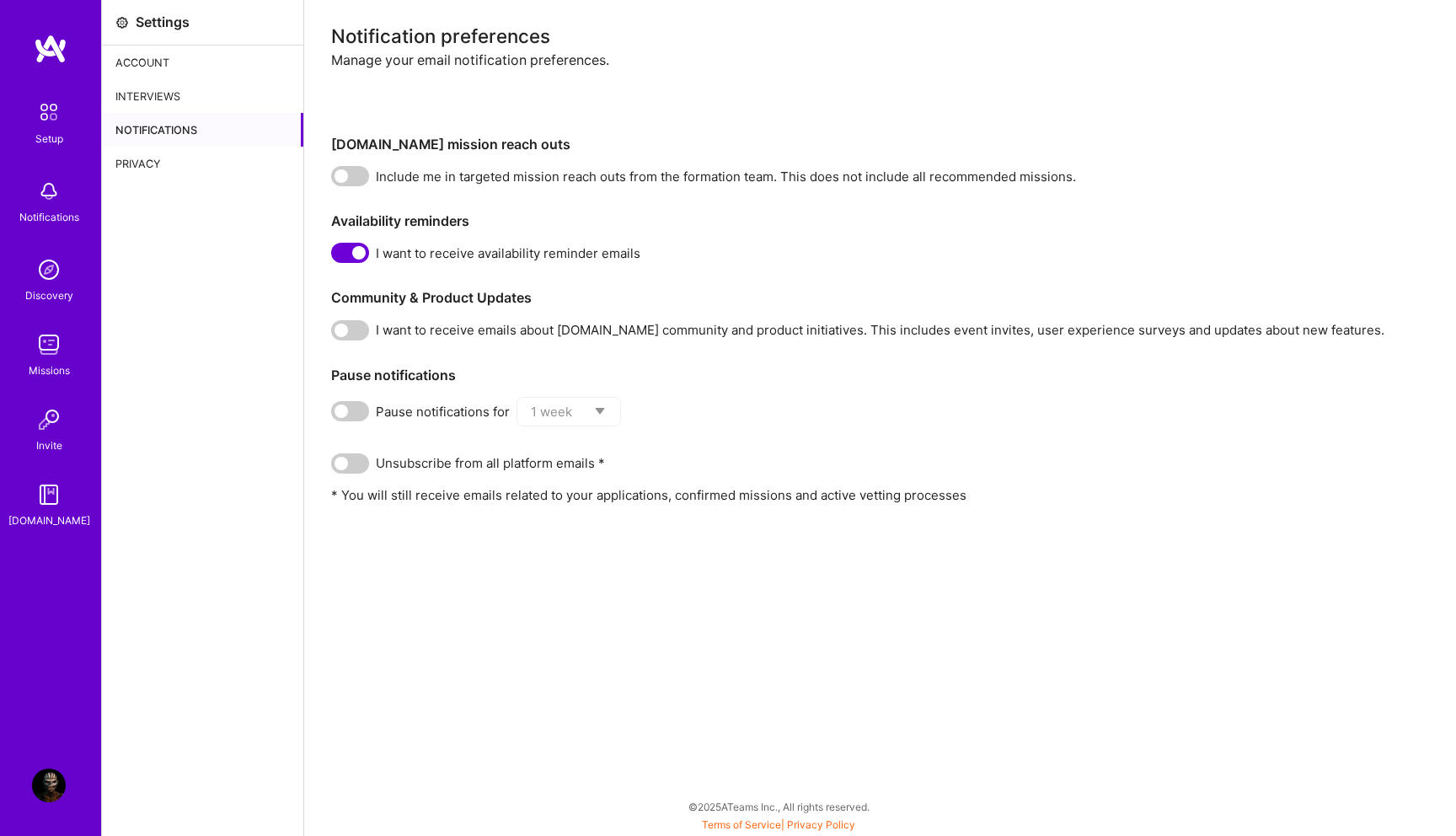
click at [335, 256] on input "checkbox" at bounding box center [335, 256] width 0 height 0
click at [357, 460] on span at bounding box center [350, 463] width 38 height 20
click at [335, 466] on input "checkbox" at bounding box center [335, 466] width 0 height 0
click at [154, 161] on div "Privacy" at bounding box center [202, 163] width 201 height 34
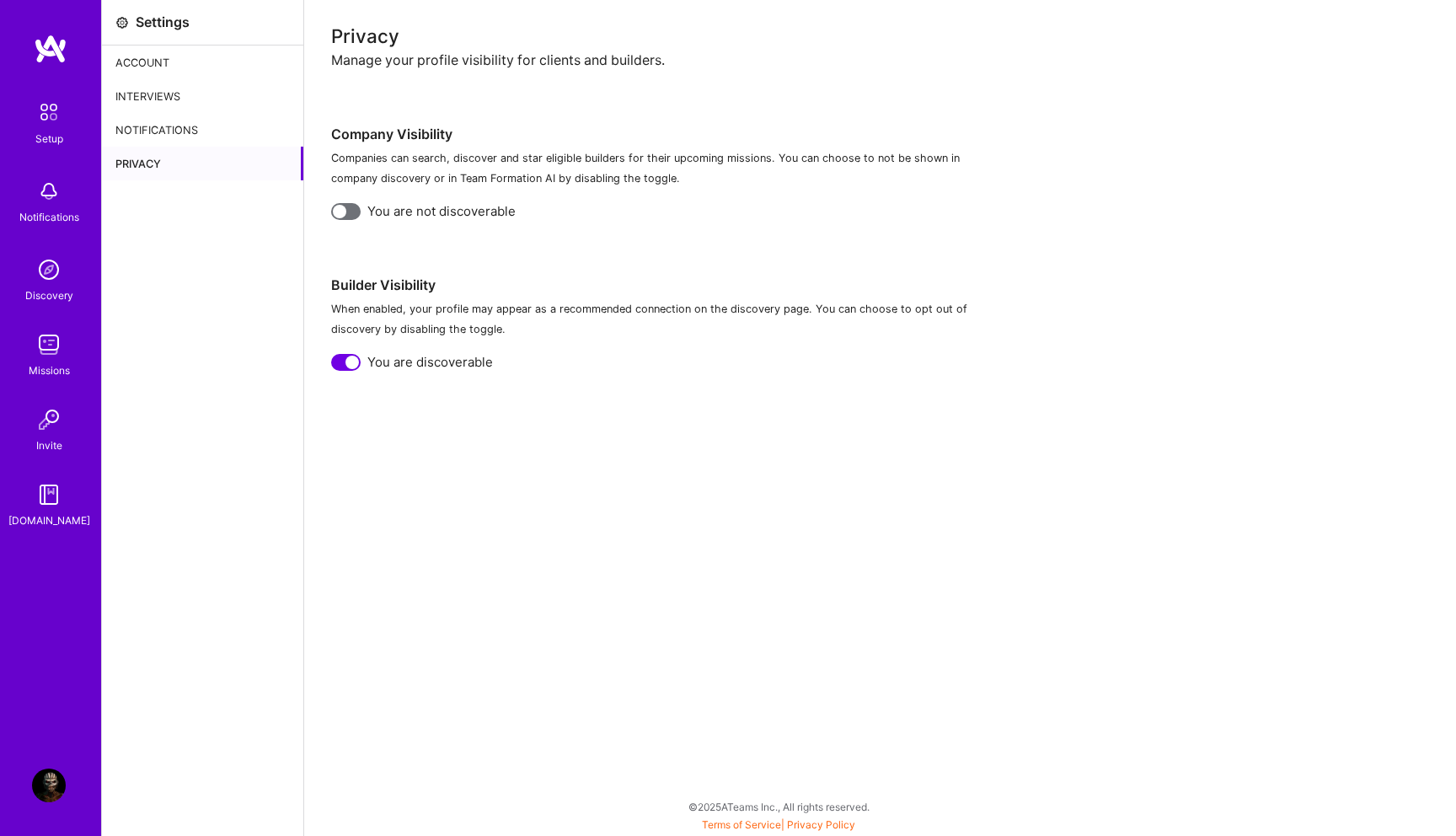
click at [341, 367] on div at bounding box center [346, 362] width 30 height 17
